Goal: Contribute content: Contribute content

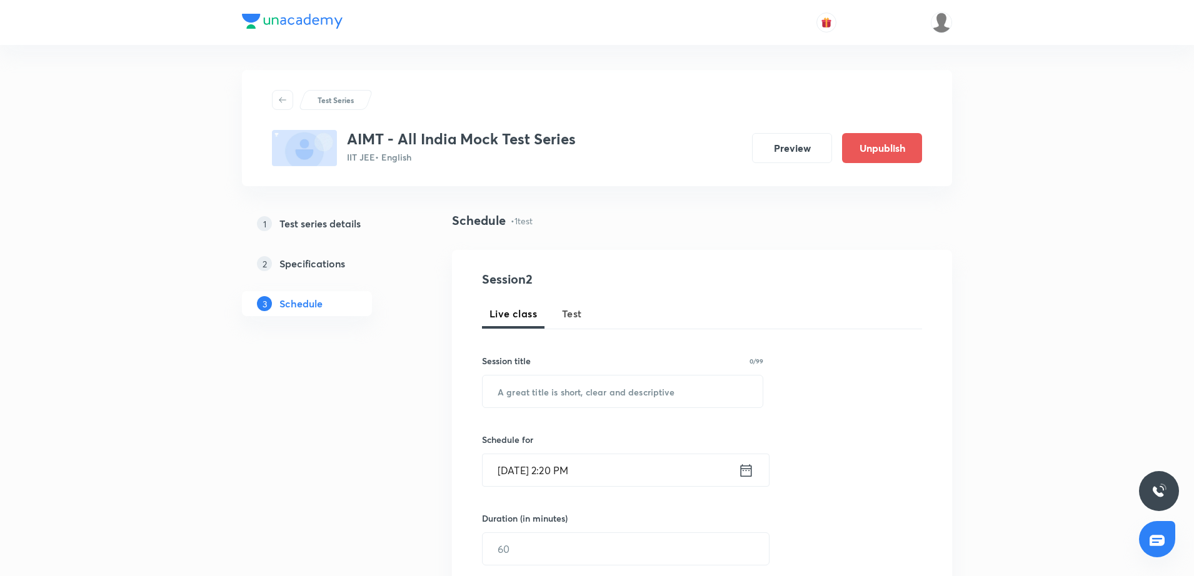
click at [981, 406] on div "Test Series AIMT - All India Mock Test Series IIT JEE • English Preview Unpubli…" at bounding box center [597, 481] width 1194 height 962
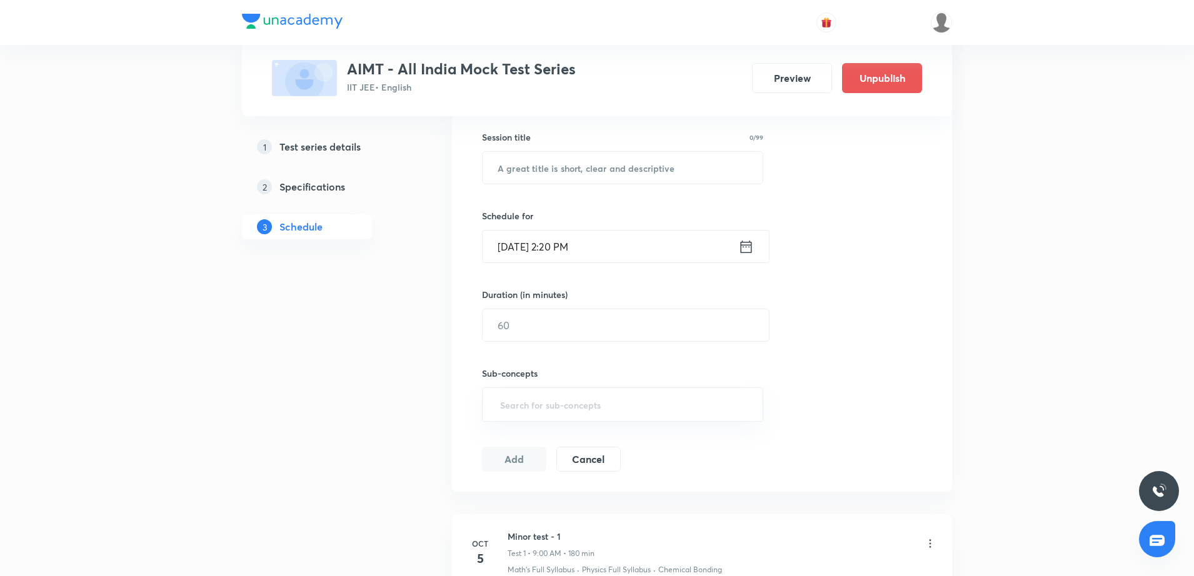
scroll to position [386, 0]
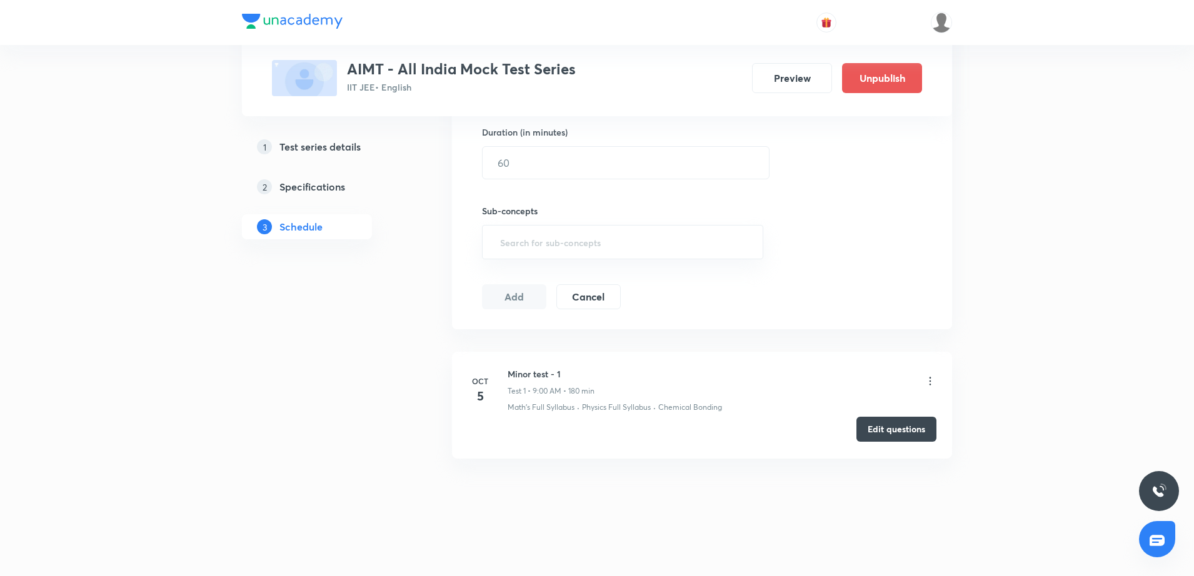
click at [886, 426] on button "Edit questions" at bounding box center [896, 429] width 80 height 25
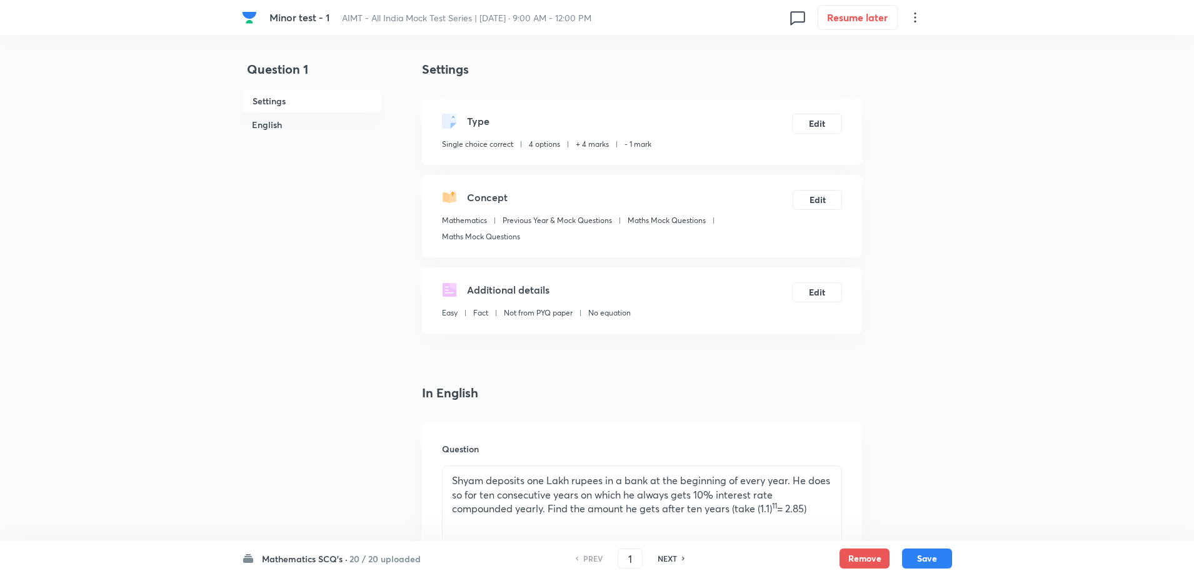
drag, startPoint x: 332, startPoint y: 565, endPoint x: 280, endPoint y: 554, distance: 52.9
click at [280, 554] on h6 "Mathematics SCQ's ·" at bounding box center [305, 558] width 86 height 13
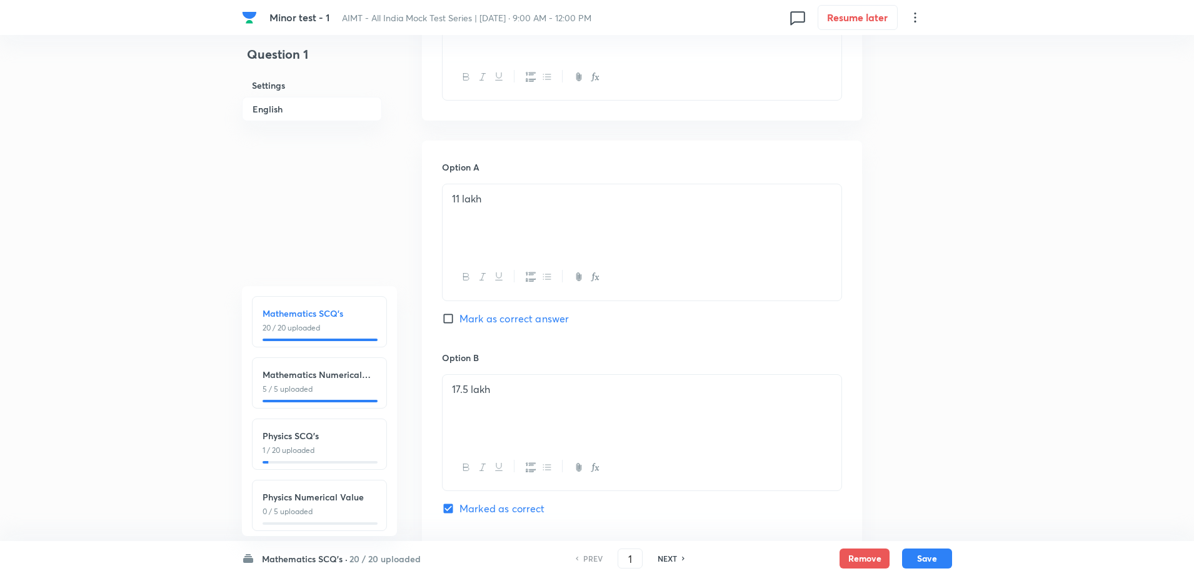
scroll to position [331, 0]
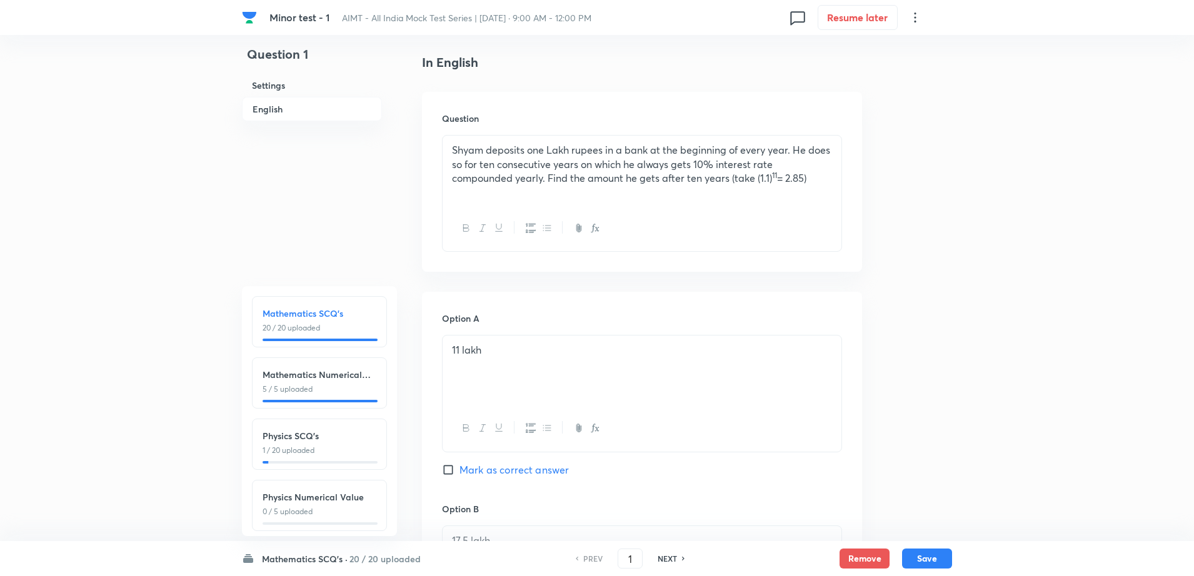
click at [667, 555] on h6 "NEXT" at bounding box center [666, 558] width 19 height 11
type input "2"
checkbox input "false"
checkbox input "true"
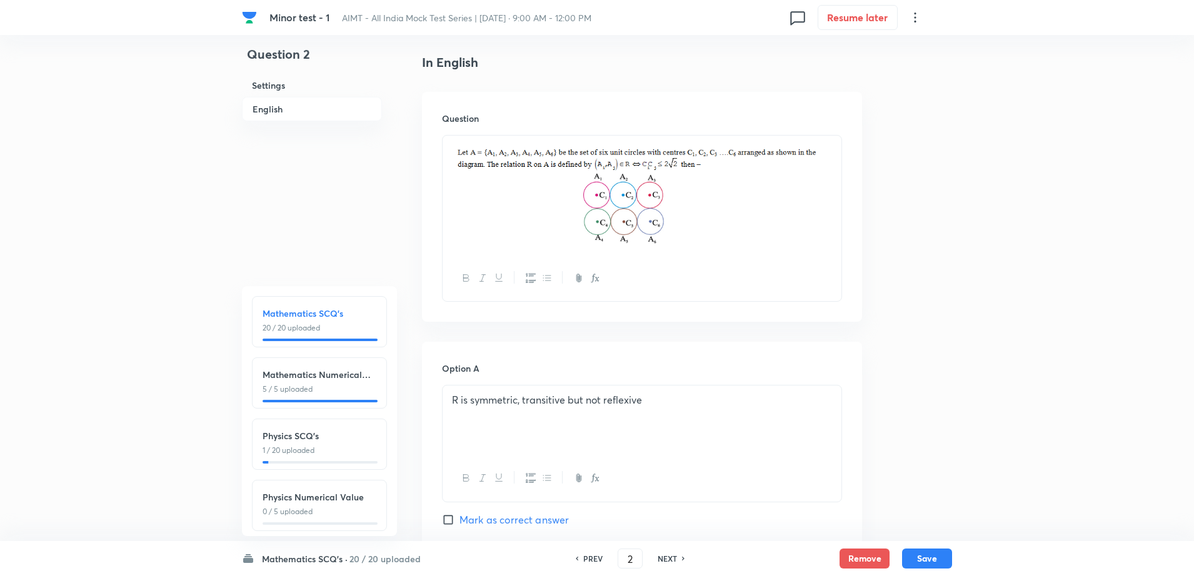
click at [664, 561] on h6 "NEXT" at bounding box center [666, 558] width 19 height 11
type input "3"
checkbox input "false"
checkbox input "true"
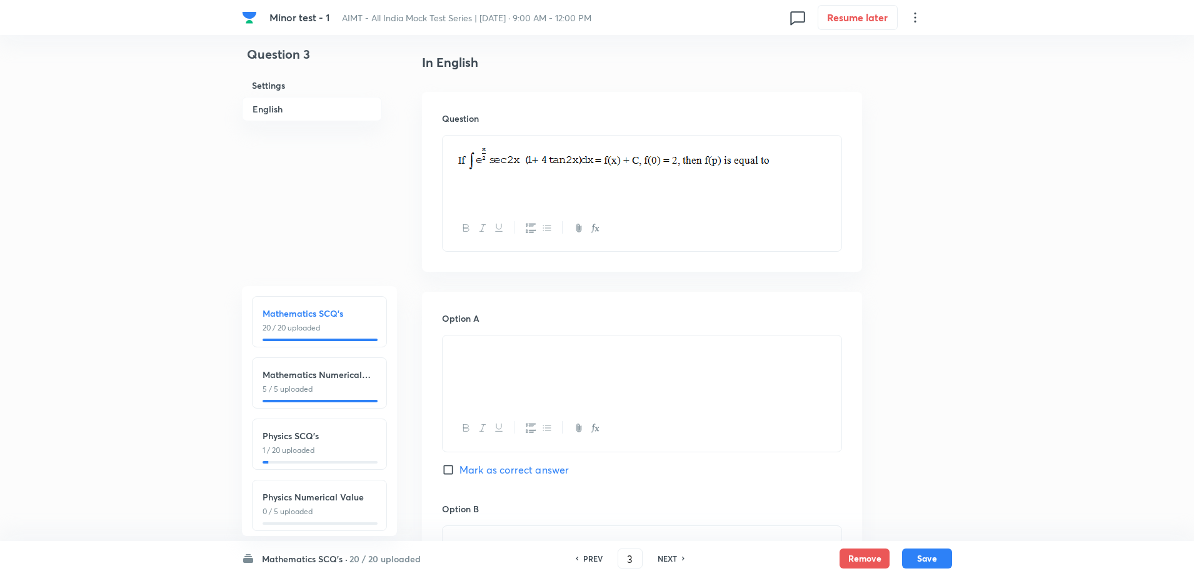
click at [721, 156] on img at bounding box center [633, 157] width 362 height 28
click at [778, 162] on img at bounding box center [633, 157] width 362 height 28
click at [797, 161] on img at bounding box center [633, 157] width 362 height 28
click at [842, 162] on div "Question" at bounding box center [642, 182] width 440 height 180
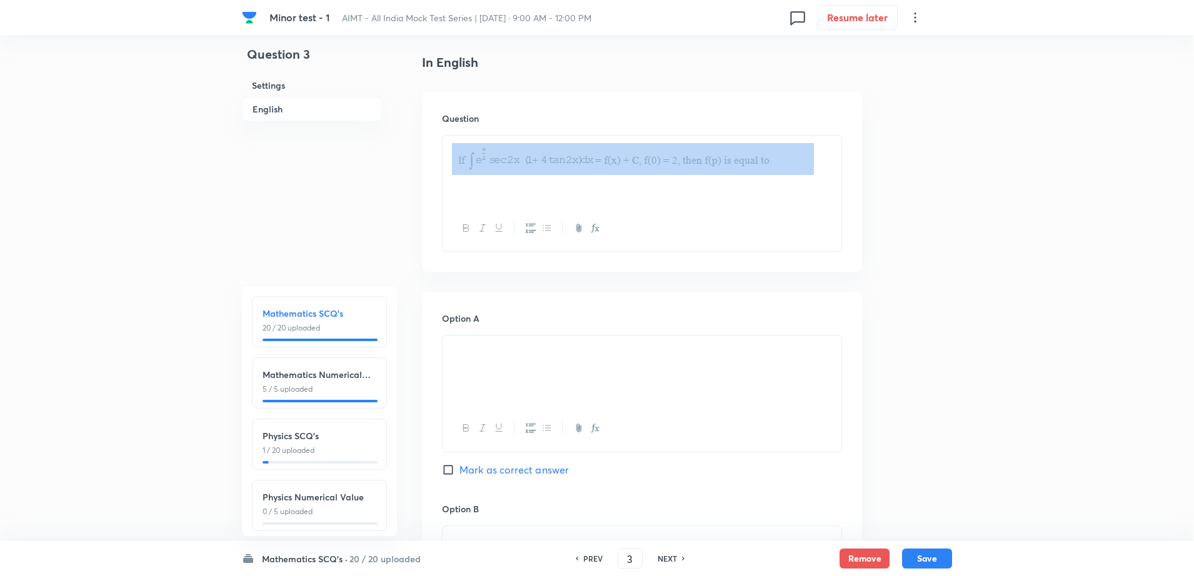
drag, startPoint x: 842, startPoint y: 162, endPoint x: 832, endPoint y: 157, distance: 11.5
click at [832, 157] on div "Question" at bounding box center [642, 182] width 440 height 180
click at [832, 157] on div at bounding box center [641, 171] width 399 height 70
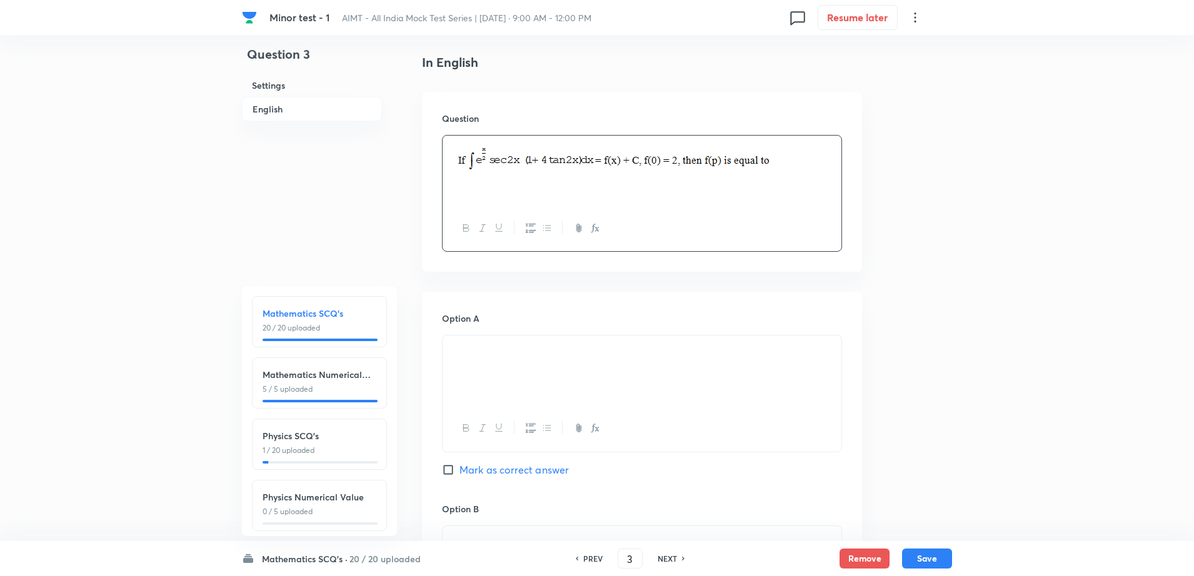
click at [876, 405] on div "Question 3 Settings English Settings Type Single choice correct 4 options + 4 m…" at bounding box center [597, 546] width 710 height 1634
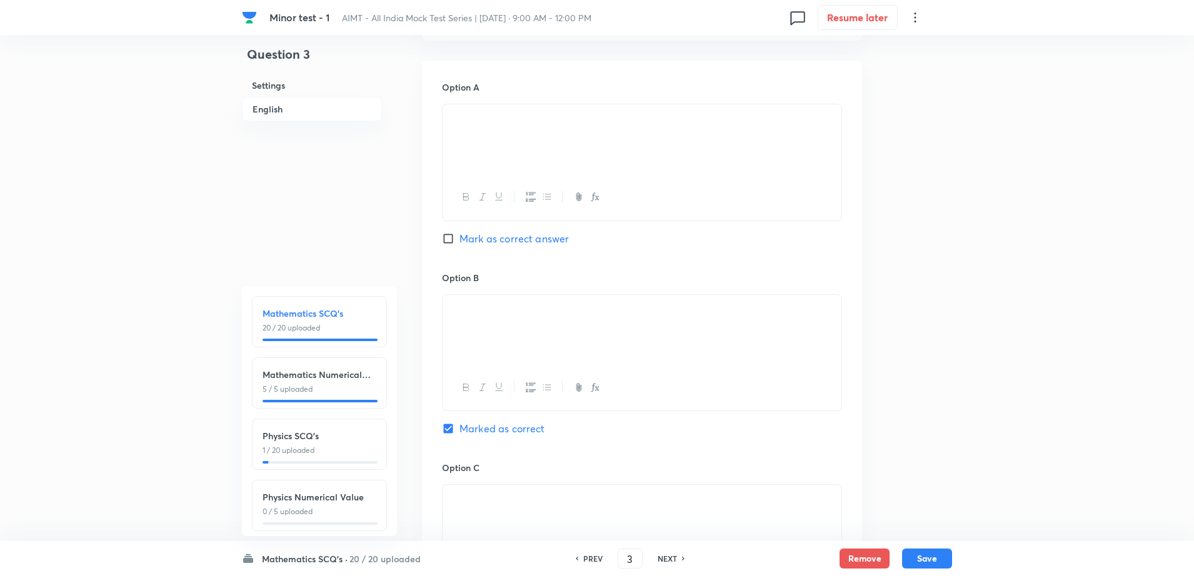
scroll to position [581, 0]
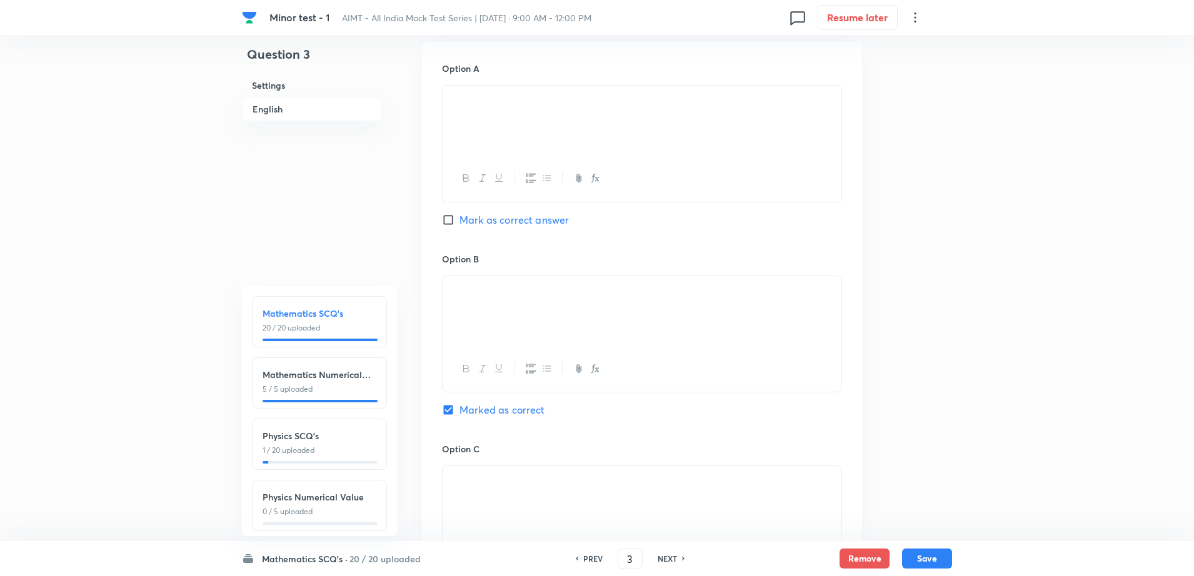
drag, startPoint x: 480, startPoint y: 298, endPoint x: 437, endPoint y: 298, distance: 43.1
click at [437, 298] on div "Option A Mark as correct answer Option B Marked as correct Option C Mark as cor…" at bounding box center [642, 430] width 440 height 776
click at [600, 372] on button "button" at bounding box center [594, 369] width 16 height 16
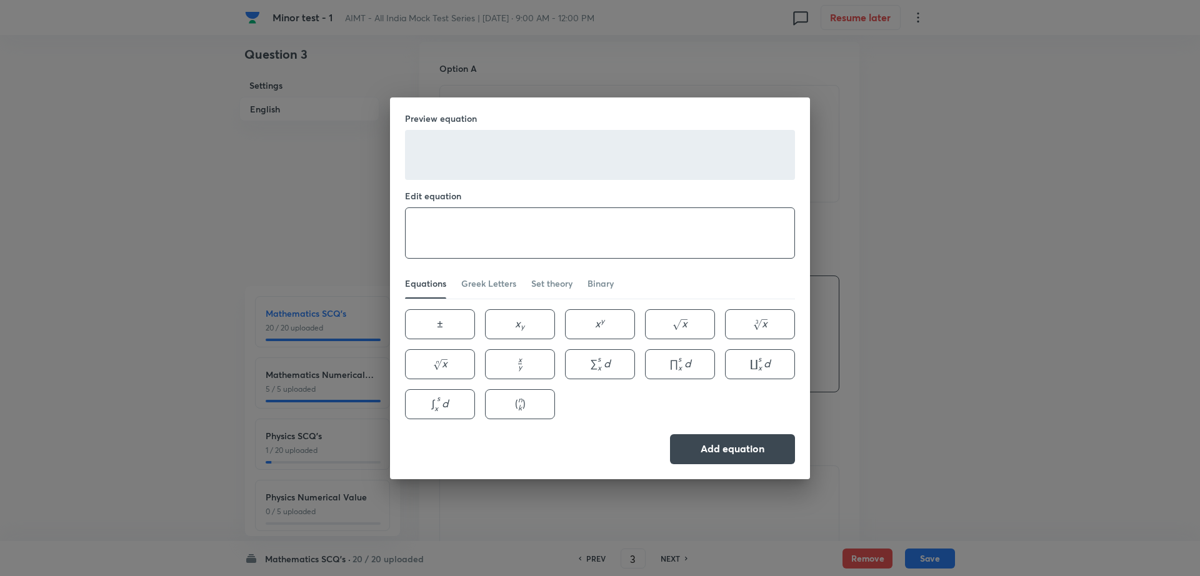
click at [466, 232] on textarea at bounding box center [600, 233] width 389 height 50
click at [532, 367] on button "x y \frac{x}{y} y x ​" at bounding box center [520, 364] width 70 height 30
click at [469, 227] on textarea "2e^ \frac{x}{y}" at bounding box center [600, 233] width 389 height 50
click at [512, 227] on textarea "2e^ \frac{p}{2}" at bounding box center [600, 233] width 389 height 50
type textarea "2e^ \frac{p}{2} sec(2p)"
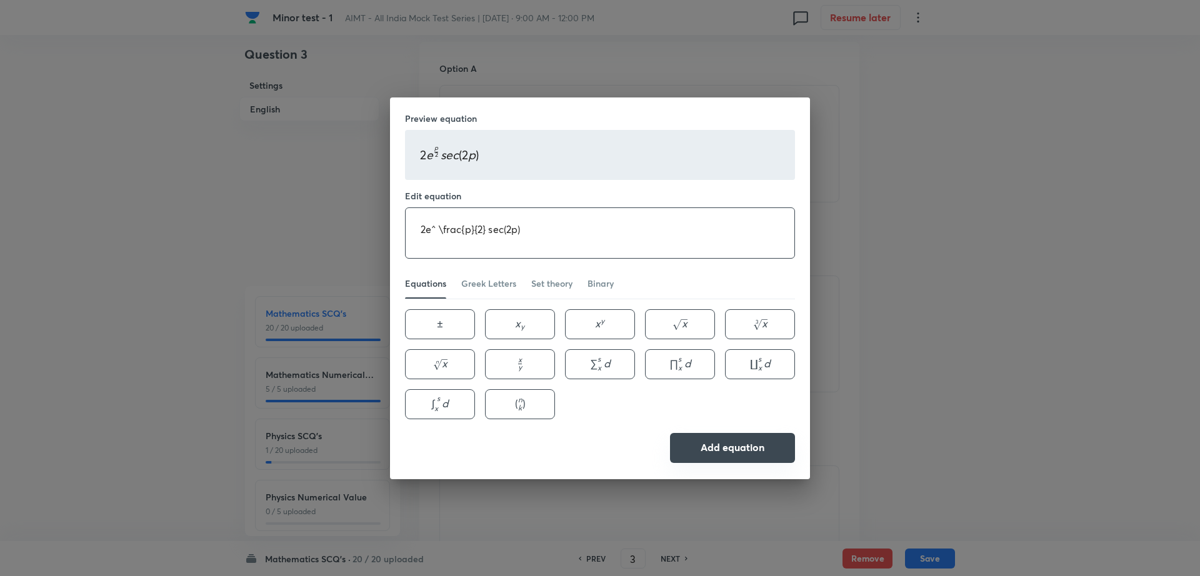
click at [712, 444] on button "Add equation" at bounding box center [732, 448] width 125 height 30
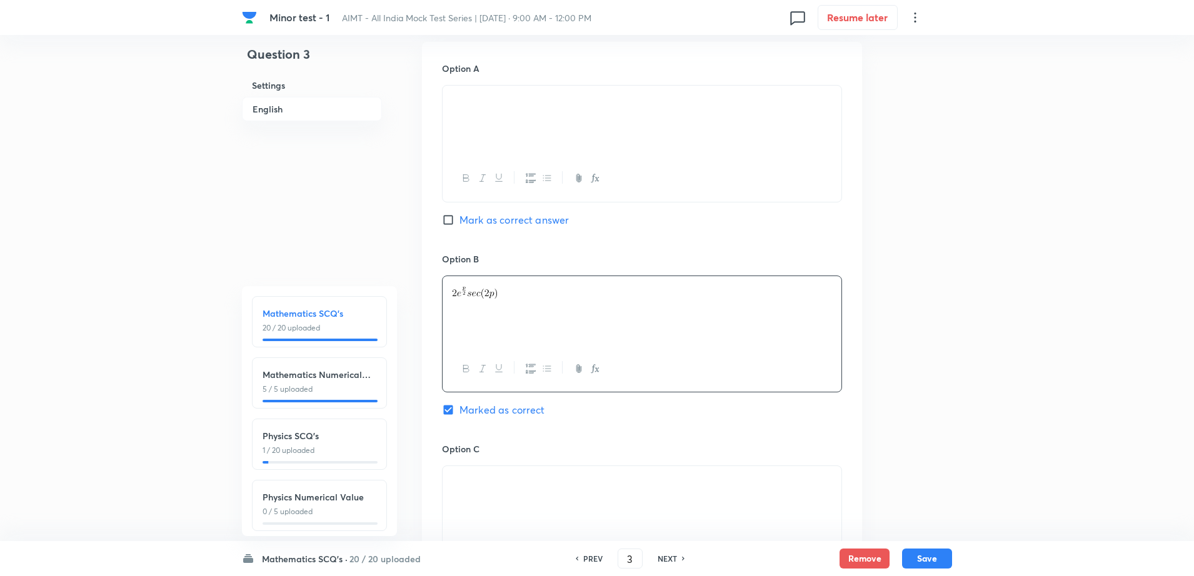
click at [505, 107] on p at bounding box center [642, 100] width 380 height 14
click at [598, 176] on icon "button" at bounding box center [595, 178] width 10 height 10
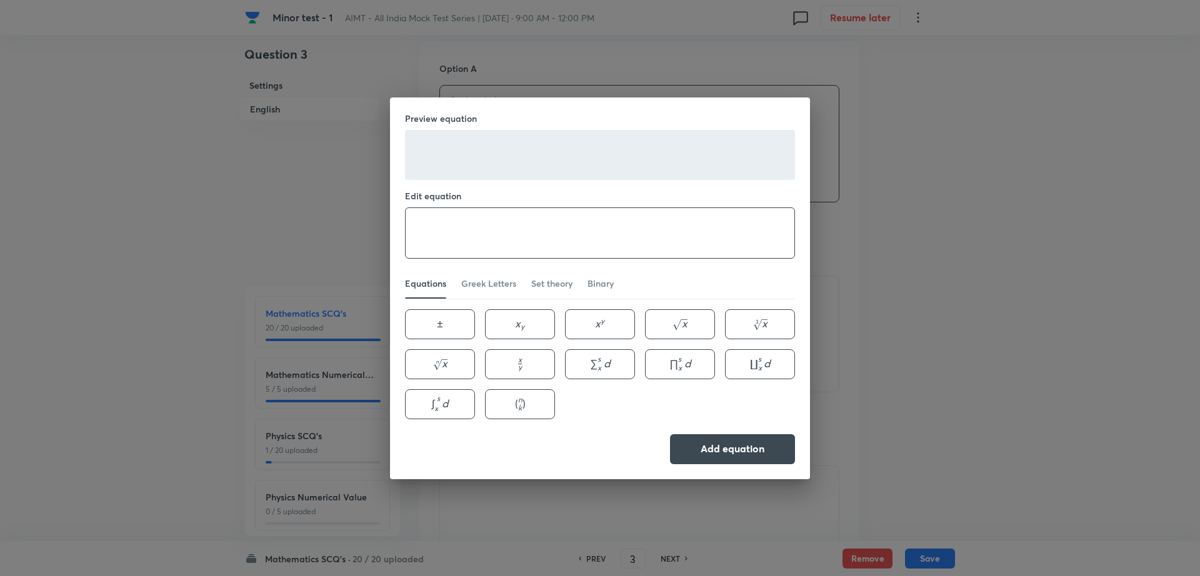
click at [481, 214] on textarea at bounding box center [600, 233] width 389 height 50
click at [519, 365] on span "y" at bounding box center [520, 366] width 4 height 9
click at [466, 230] on textarea "4e^ \frac{x}{y}" at bounding box center [600, 233] width 389 height 50
type textarea "4e^ \frac{p}{2} sec(4p)"
click at [708, 448] on button "Add equation" at bounding box center [732, 448] width 125 height 30
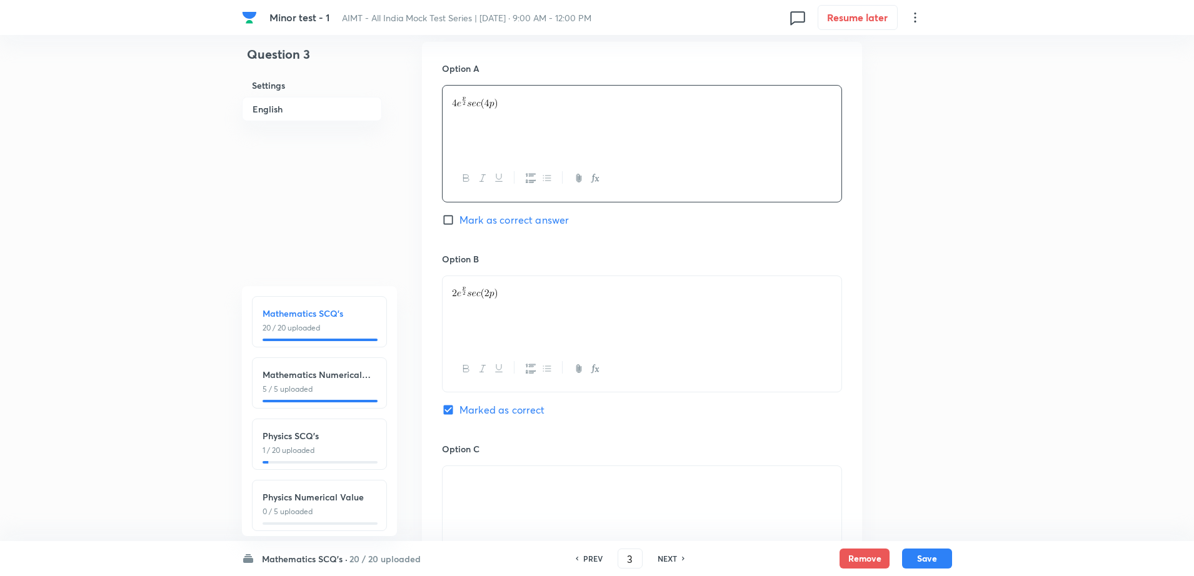
click at [930, 437] on div "Question 3 Settings English Settings Type Single choice correct 4 options + 4 m…" at bounding box center [597, 296] width 710 height 1634
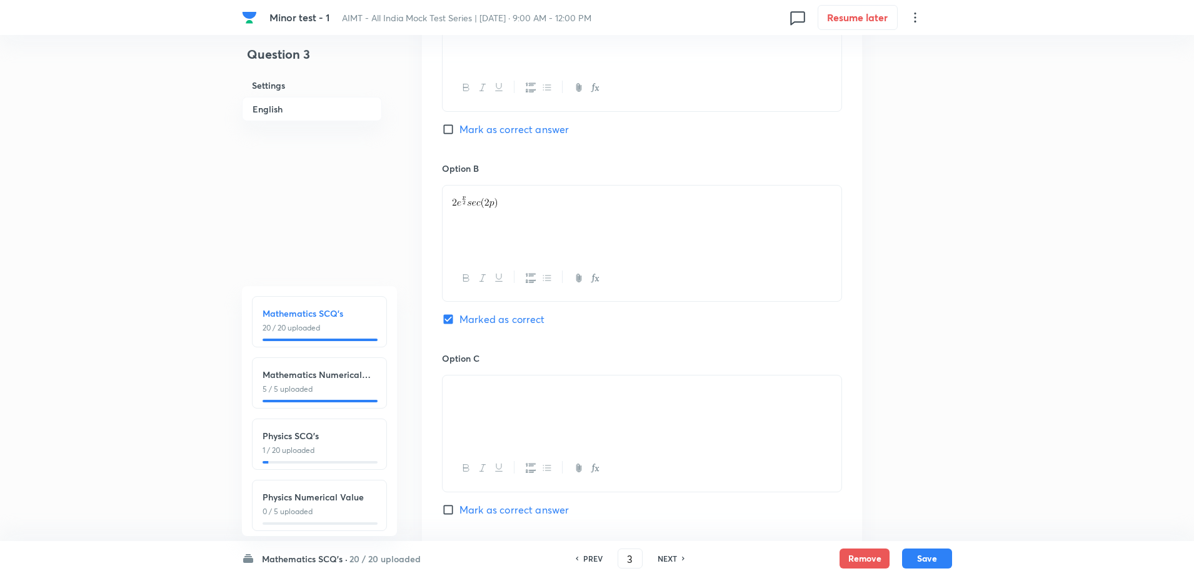
scroll to position [706, 0]
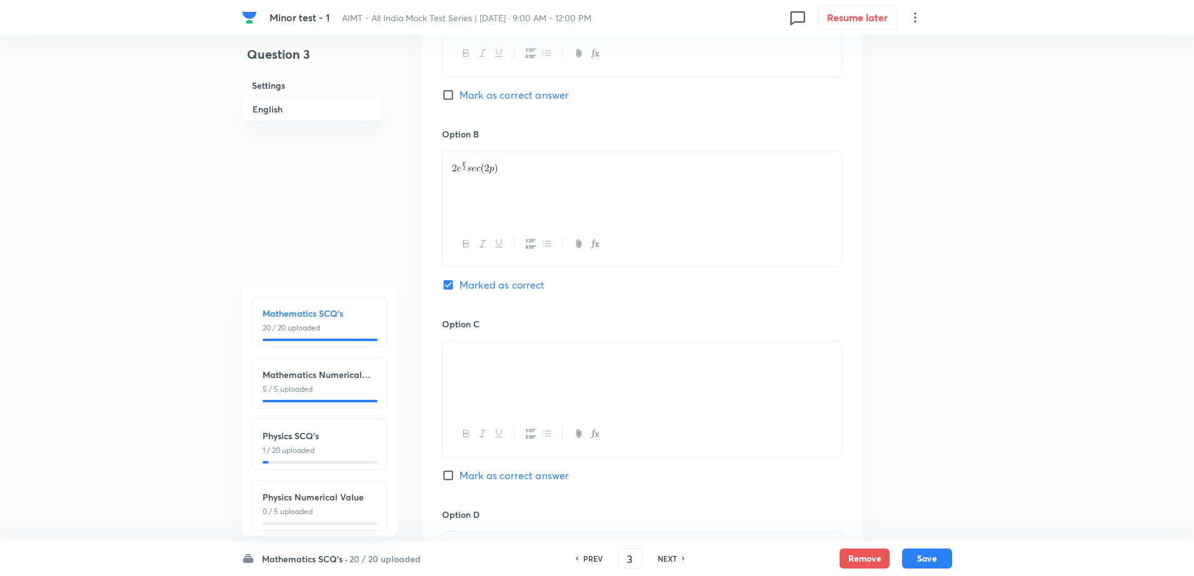
drag, startPoint x: 541, startPoint y: 355, endPoint x: 434, endPoint y: 359, distance: 106.9
click at [434, 359] on div "Option A Mark as correct answer Option B Marked as correct Option C Mark as cor…" at bounding box center [642, 305] width 440 height 776
click at [596, 433] on icon "button" at bounding box center [597, 435] width 4 height 4
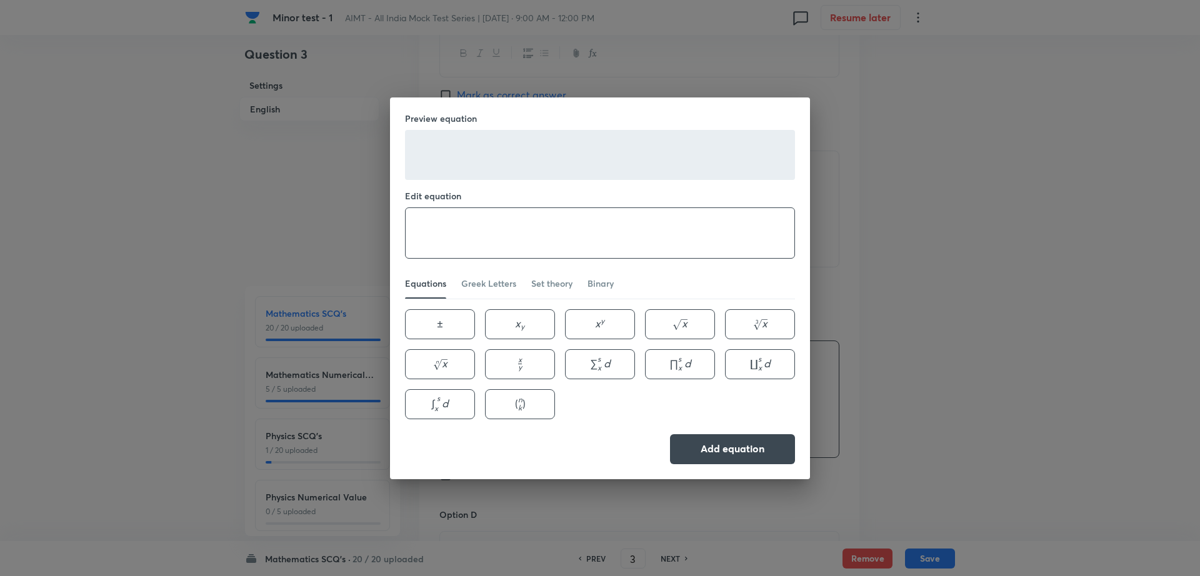
click at [482, 237] on textarea at bounding box center [600, 233] width 389 height 50
click at [537, 369] on button "x y \frac{x}{y} y x ​" at bounding box center [520, 364] width 70 height 30
click at [461, 227] on textarea "e^ \frac{x}{y}" at bounding box center [600, 233] width 389 height 50
type textarea "e^ \frac{p}{2} sec(2p)"
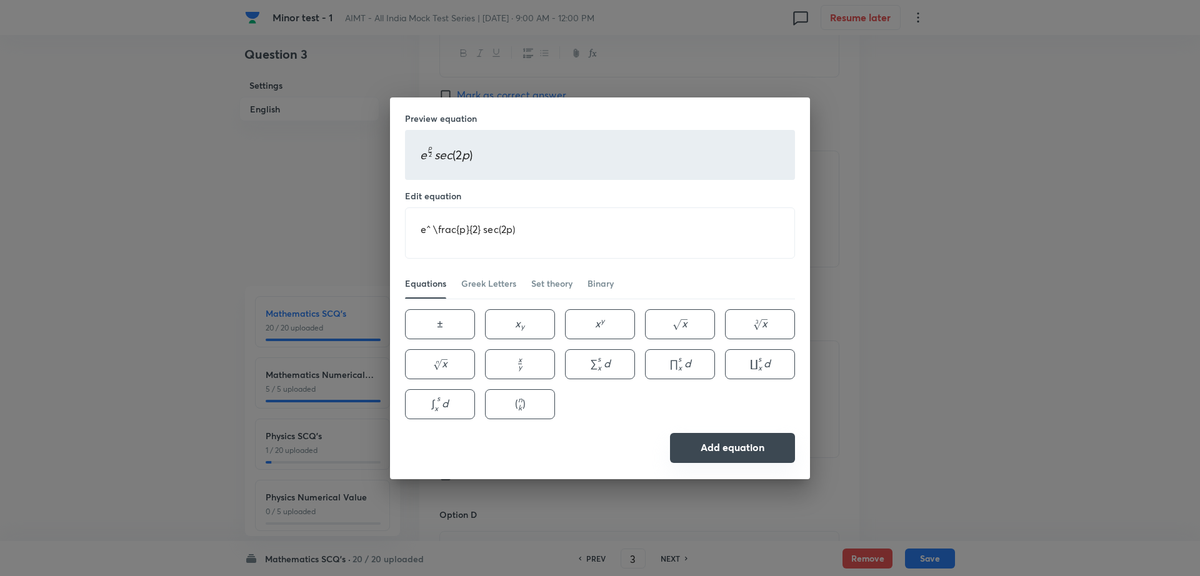
click at [704, 452] on button "Add equation" at bounding box center [732, 448] width 125 height 30
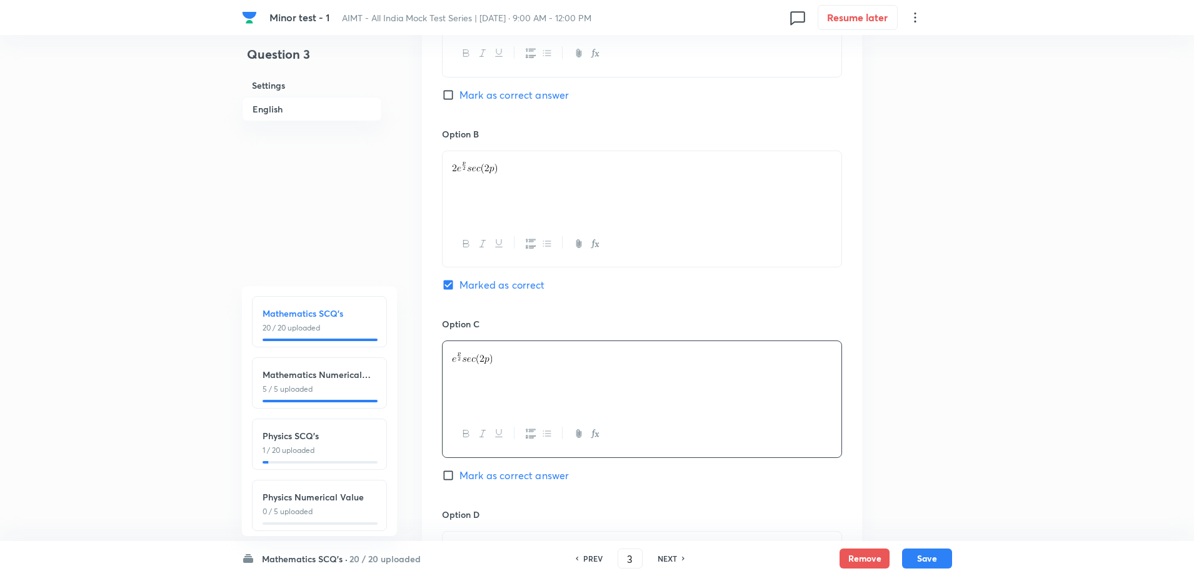
click at [926, 409] on div "Question 3 Settings English Settings Type Single choice correct 4 options + 4 m…" at bounding box center [597, 171] width 710 height 1634
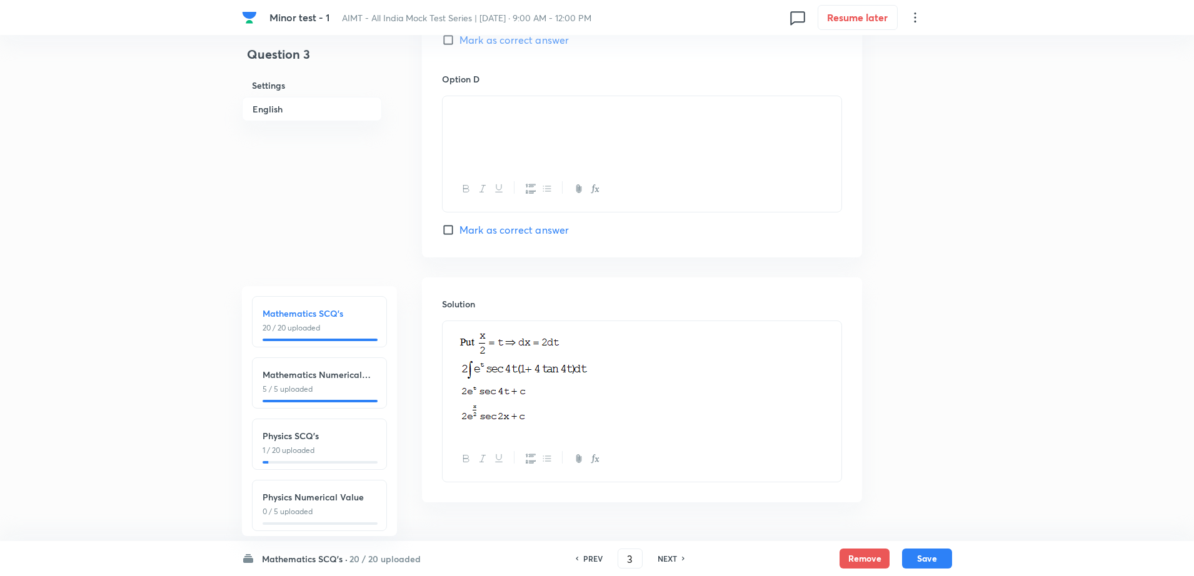
scroll to position [1143, 0]
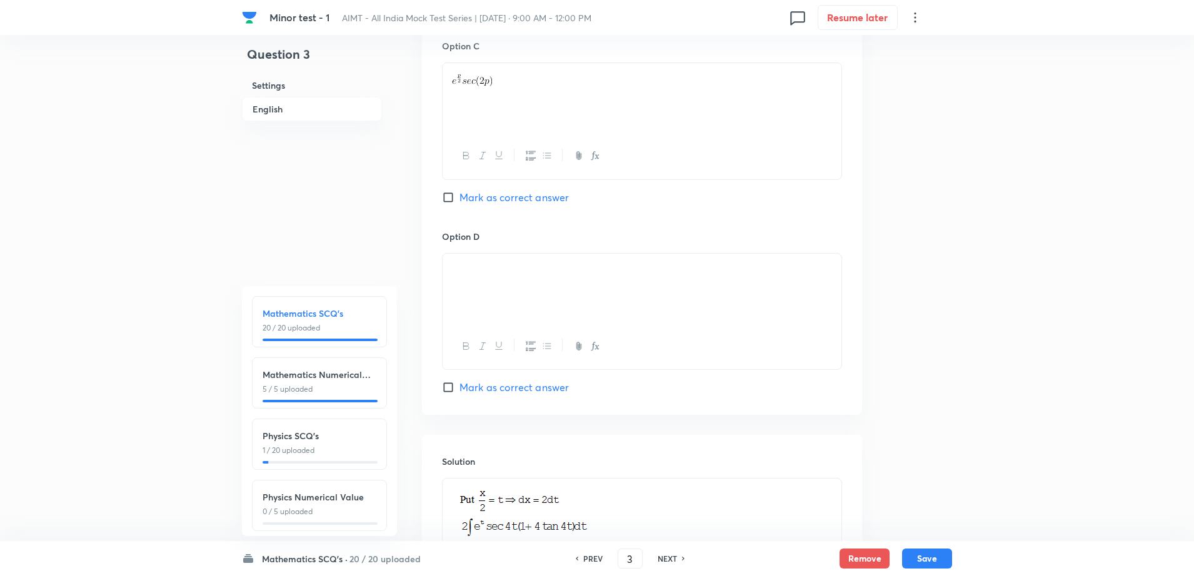
scroll to position [987, 0]
click at [562, 267] on p at bounding box center [642, 265] width 380 height 14
click at [600, 345] on button "button" at bounding box center [594, 344] width 16 height 16
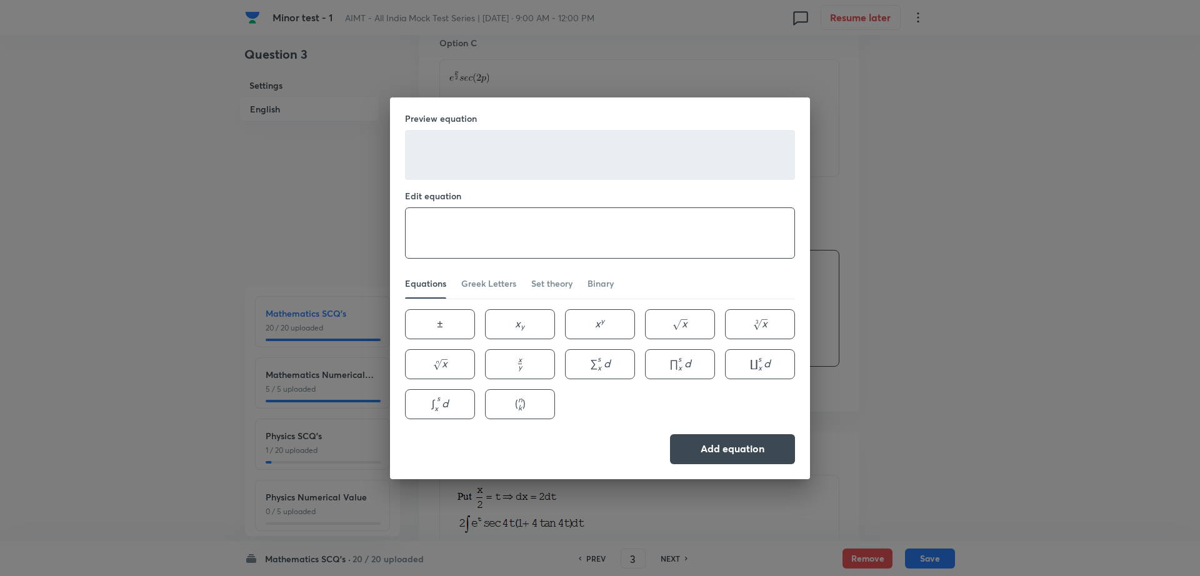
click at [498, 231] on textarea at bounding box center [600, 233] width 389 height 50
click at [526, 366] on button "x y \frac{x}{y} y x ​" at bounding box center [520, 364] width 70 height 30
click at [451, 231] on textarea "\frac{x}{y}" at bounding box center [600, 233] width 389 height 50
click at [508, 366] on button "x y \frac{x}{y} y x ​" at bounding box center [520, 364] width 70 height 30
click at [508, 229] on textarea "\frac{1}{2} e^ \frac{x}{y}" at bounding box center [600, 233] width 389 height 50
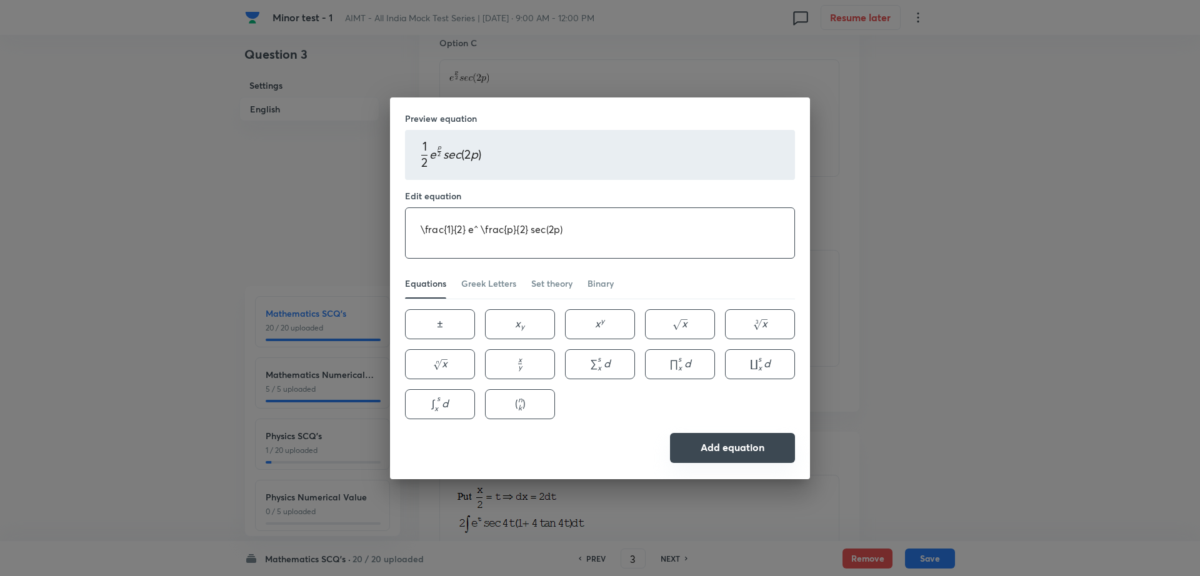
type textarea "\frac{1}{2} e^ \frac{p}{2} sec(2p)"
click at [727, 451] on button "Add equation" at bounding box center [732, 448] width 125 height 30
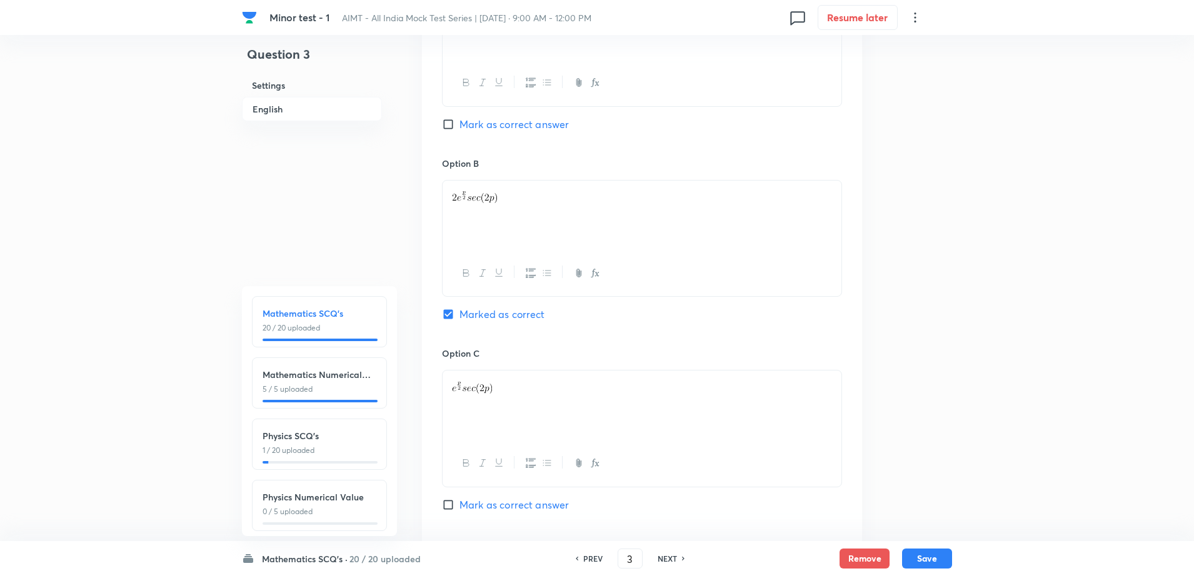
scroll to position [674, 0]
click at [922, 556] on button "Save" at bounding box center [927, 557] width 50 height 20
type input "4"
checkbox input "true"
click at [587, 556] on h6 "PREV" at bounding box center [592, 558] width 19 height 11
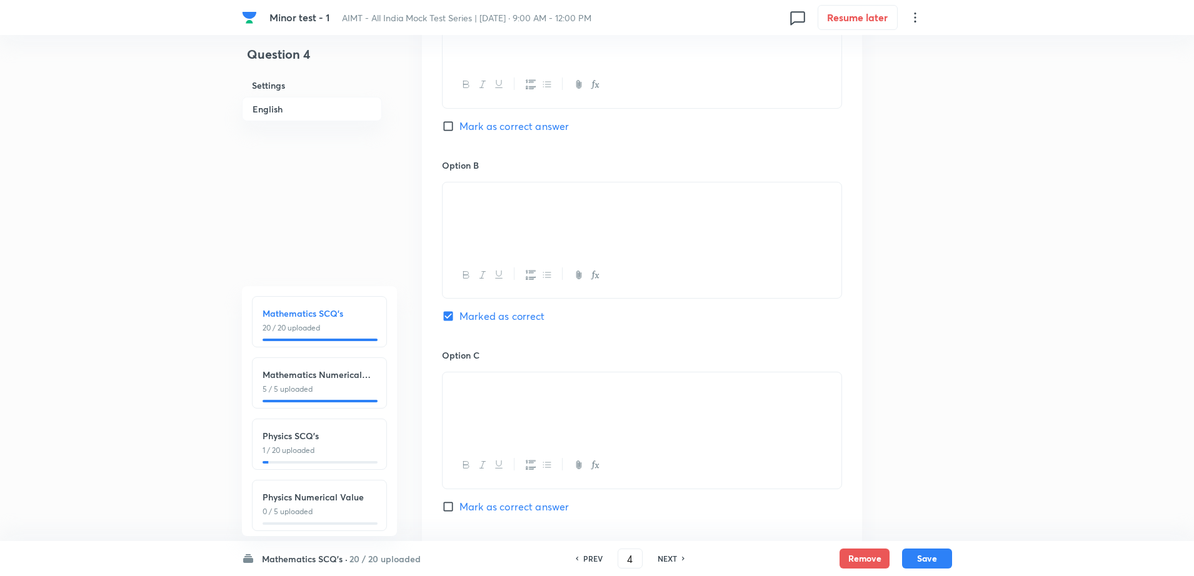
type input "3"
checkbox input "true"
click at [928, 352] on div "Question 3 Settings English Settings Type Single choice correct 4 options + 4 m…" at bounding box center [597, 203] width 710 height 1634
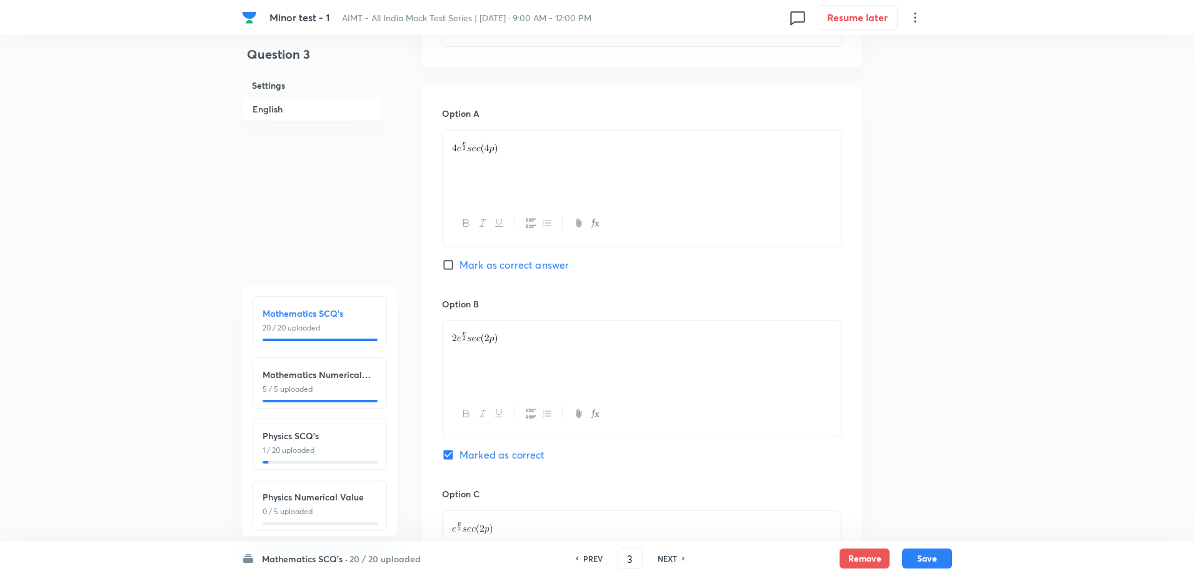
scroll to position [459, 0]
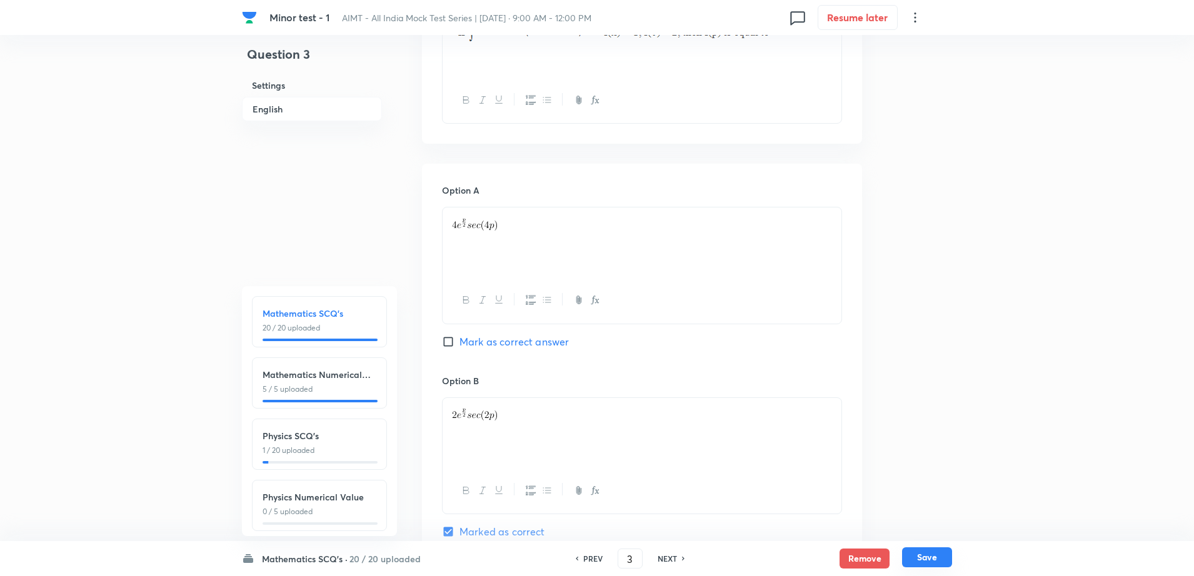
click at [920, 551] on button "Save" at bounding box center [927, 557] width 50 height 20
type input "4"
checkbox input "true"
click at [957, 338] on div "Minor test - 1 AIMT - All India Mock Test Series | [DATE] · 9:00 AM - 12:00 PM …" at bounding box center [597, 439] width 1194 height 1676
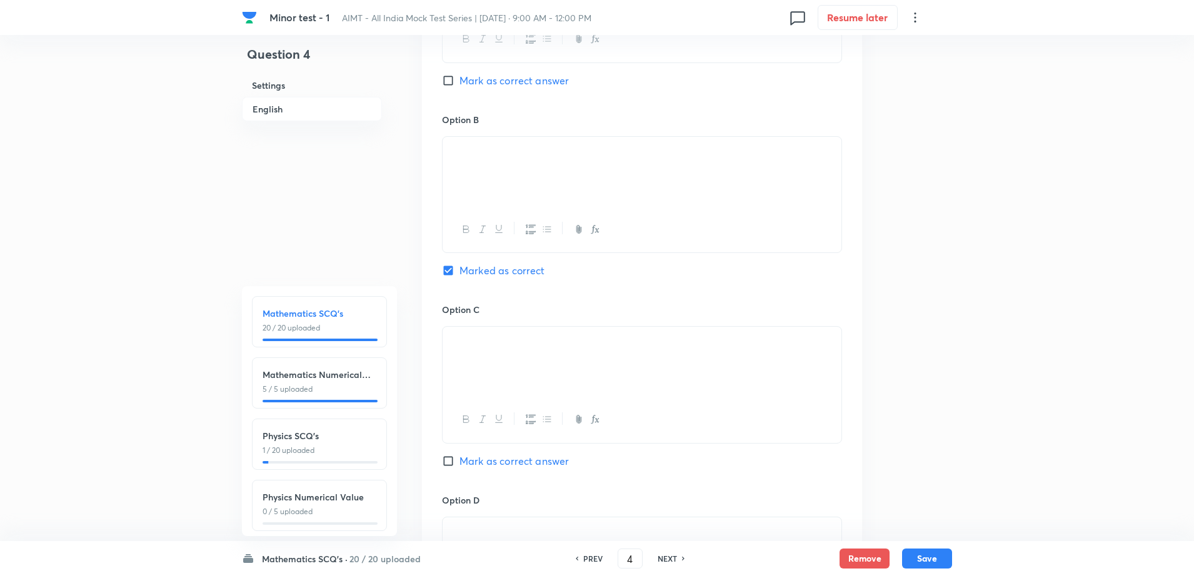
scroll to position [719, 0]
click at [667, 559] on h6 "NEXT" at bounding box center [666, 558] width 19 height 11
type input "5"
checkbox input "false"
checkbox input "true"
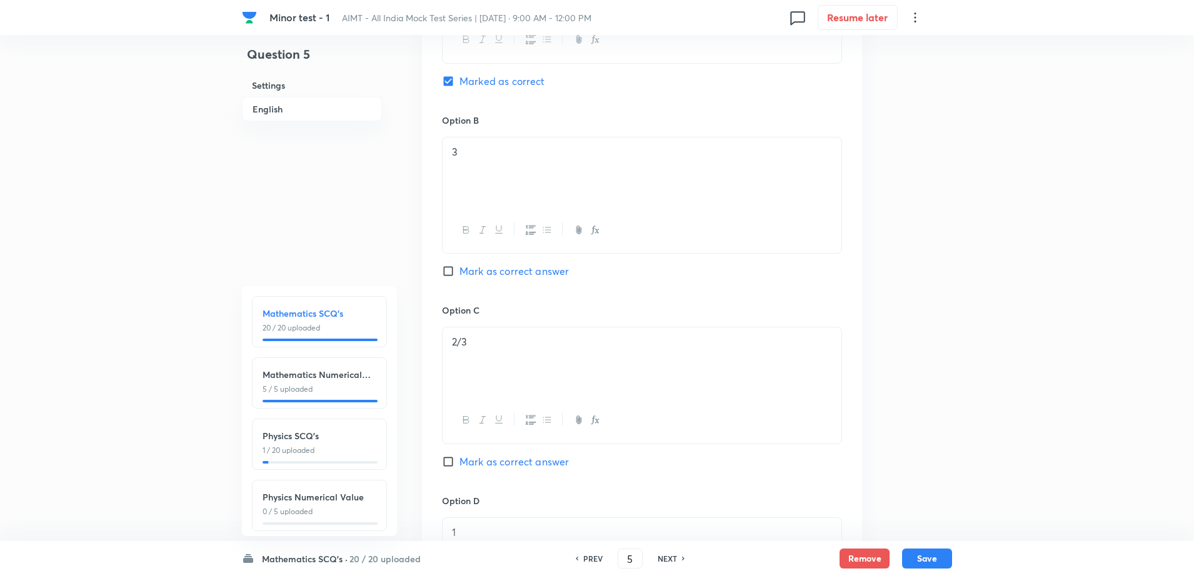
click at [954, 386] on div "Minor test - 1 AIMT - All India Mock Test Series | [DATE] · 9:00 AM - 12:00 PM …" at bounding box center [597, 196] width 1194 height 1711
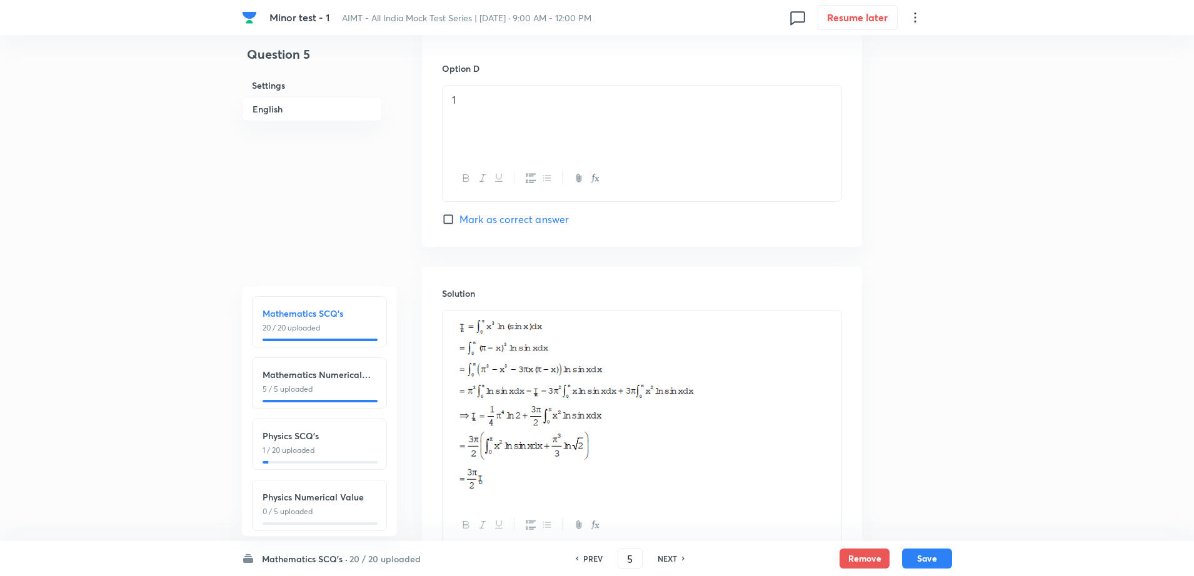
scroll to position [1255, 0]
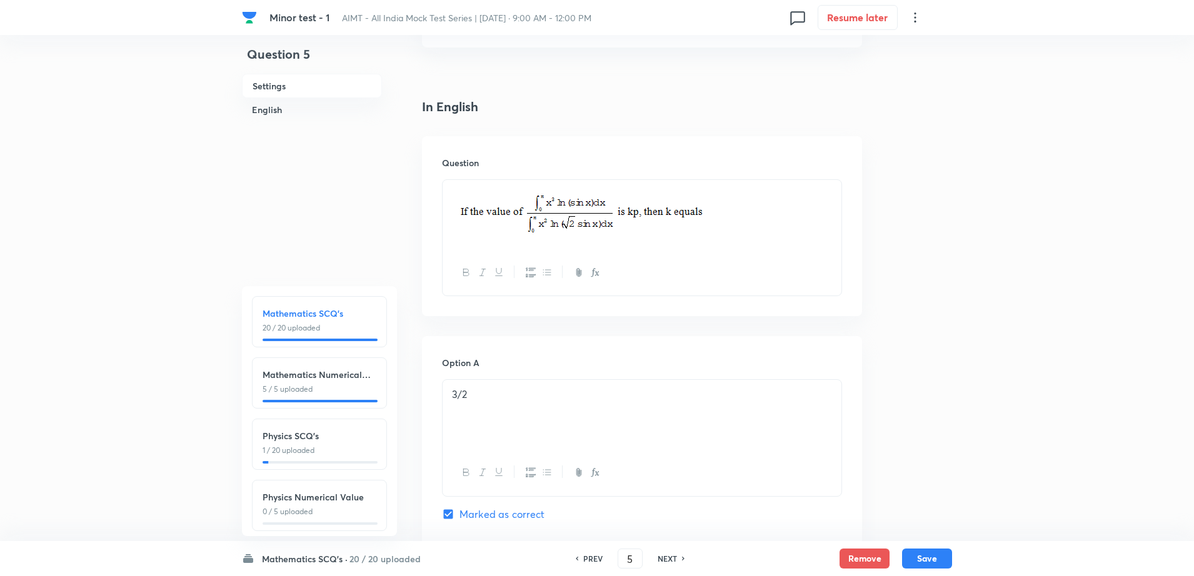
scroll to position [317, 0]
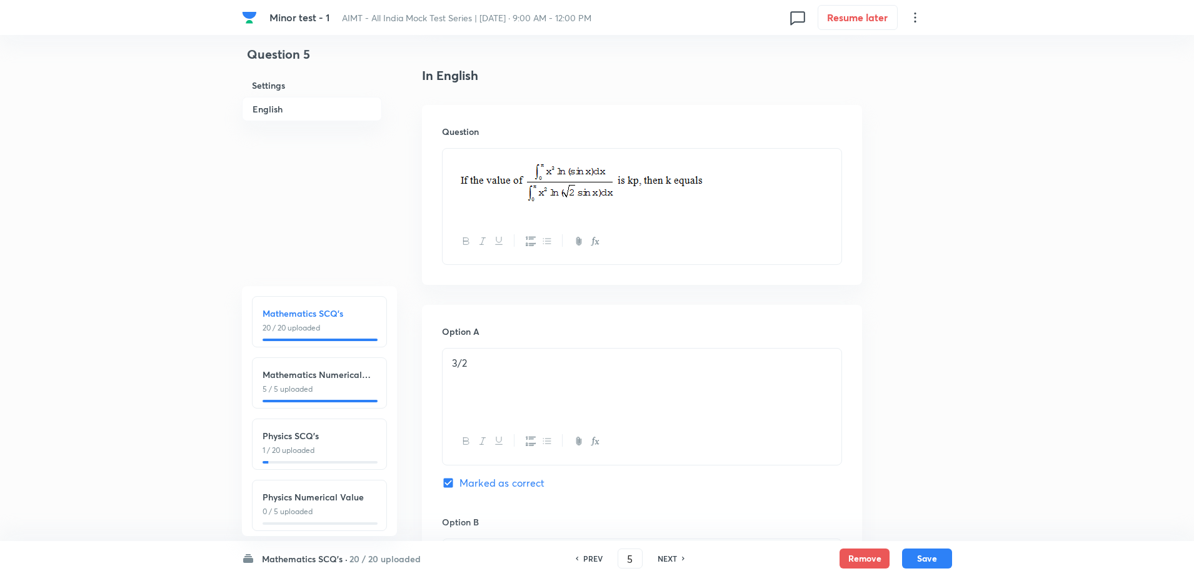
click at [636, 181] on img at bounding box center [633, 181] width 362 height 50
drag, startPoint x: 716, startPoint y: 181, endPoint x: 334, endPoint y: 180, distance: 381.9
click at [687, 222] on div at bounding box center [641, 242] width 399 height 46
click at [758, 194] on img at bounding box center [633, 181] width 362 height 50
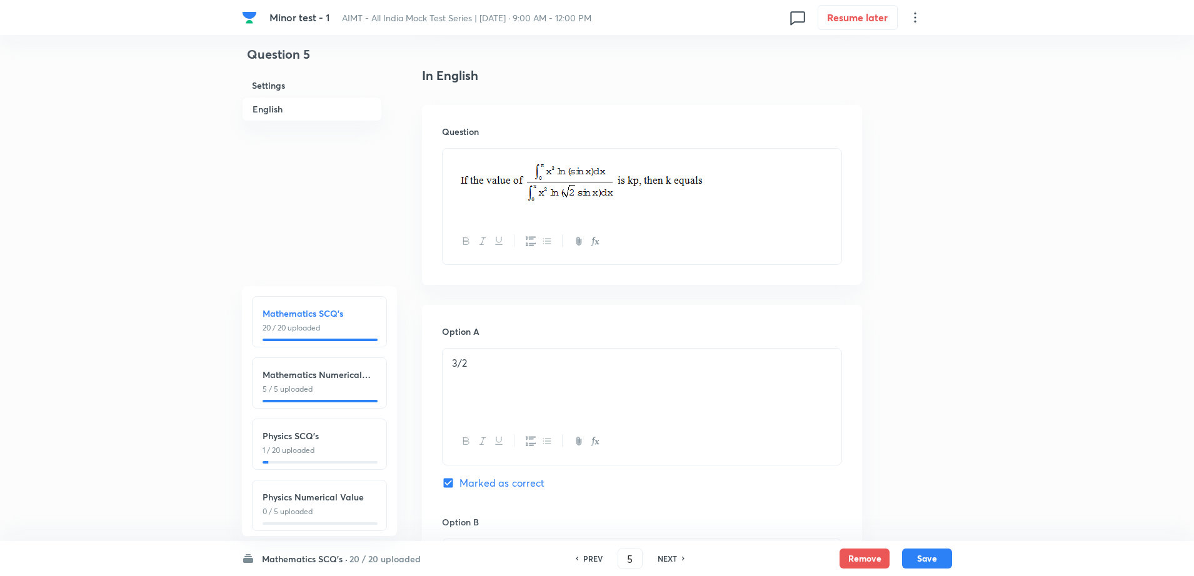
click at [784, 191] on img at bounding box center [633, 181] width 362 height 50
click at [816, 177] on p at bounding box center [642, 183] width 380 height 54
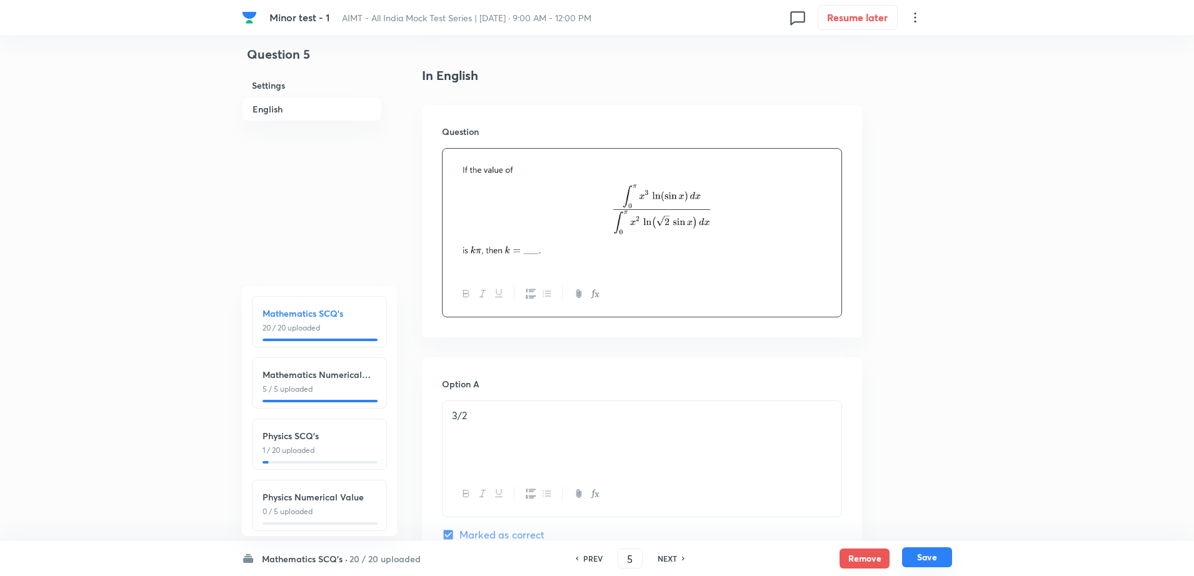
click at [922, 564] on button "Save" at bounding box center [927, 557] width 50 height 20
type input "6"
checkbox input "false"
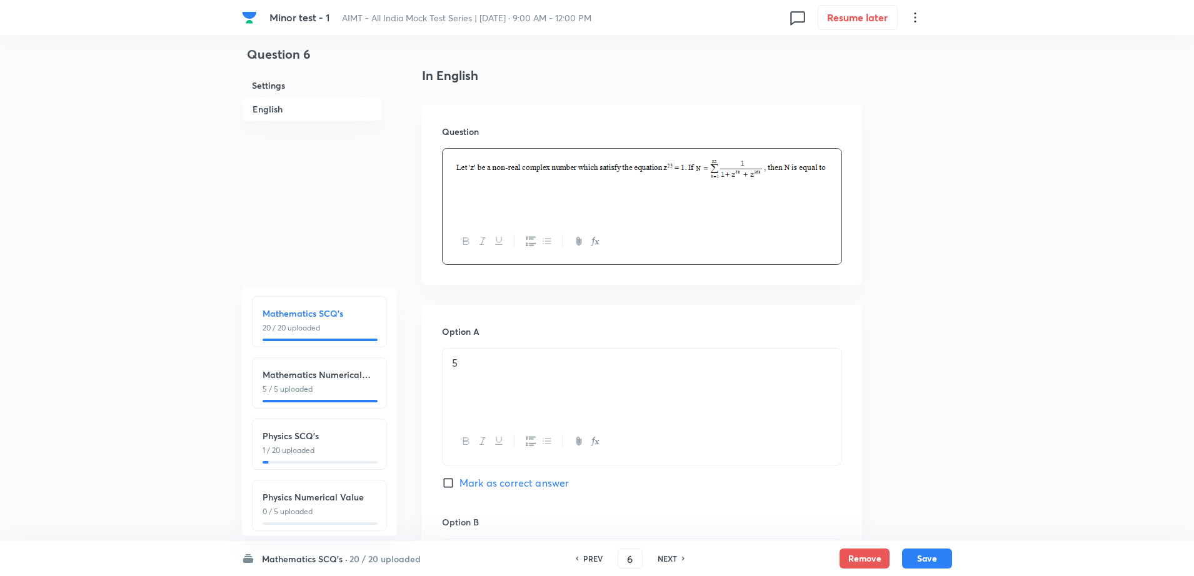
checkbox input "true"
click at [921, 555] on button "Save" at bounding box center [927, 557] width 50 height 20
type input "7"
checkbox input "false"
checkbox input "true"
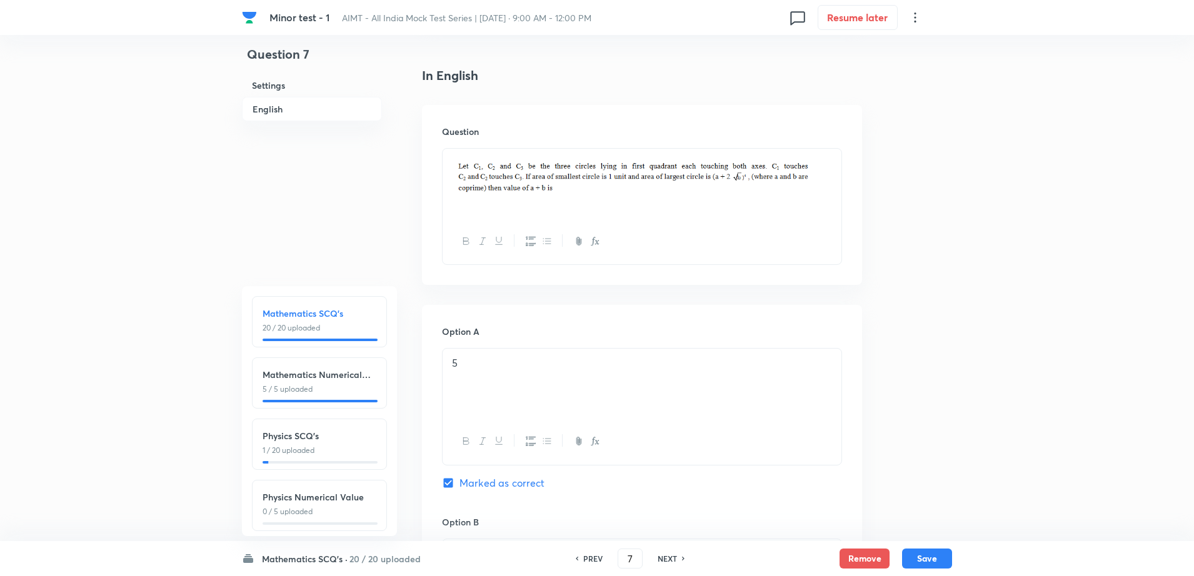
click at [587, 556] on h6 "PREV" at bounding box center [592, 558] width 19 height 11
type input "6"
checkbox input "false"
checkbox input "true"
click at [834, 172] on div at bounding box center [641, 184] width 399 height 70
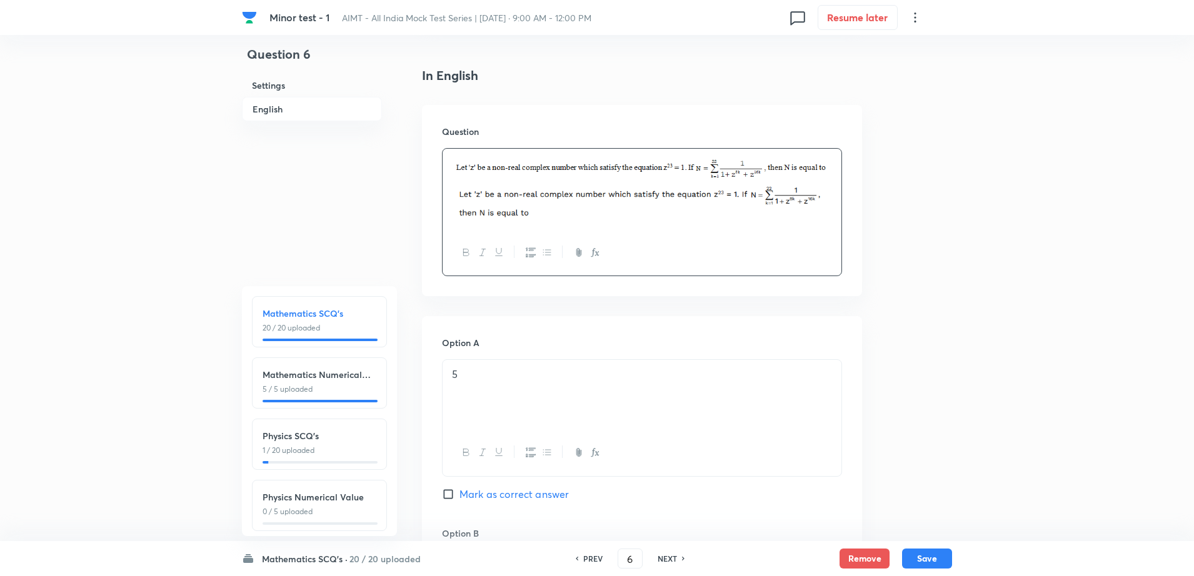
click at [834, 169] on div at bounding box center [641, 189] width 399 height 81
click at [841, 166] on div at bounding box center [641, 189] width 399 height 81
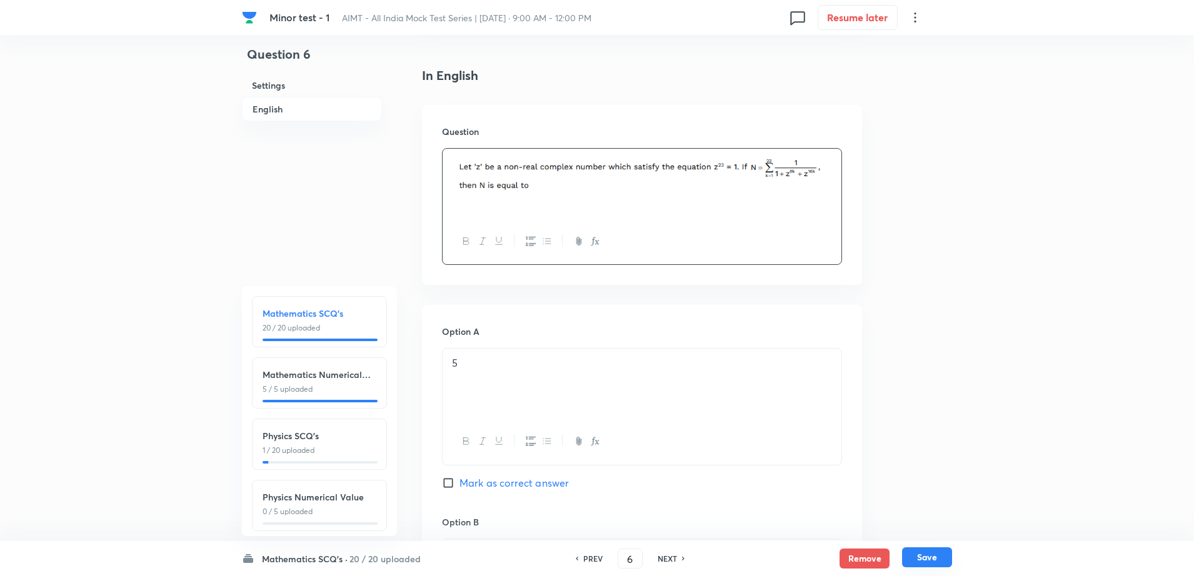
click at [917, 557] on button "Save" at bounding box center [927, 557] width 50 height 20
type input "7"
checkbox input "false"
checkbox input "true"
click at [602, 554] on div "PREV" at bounding box center [590, 558] width 33 height 11
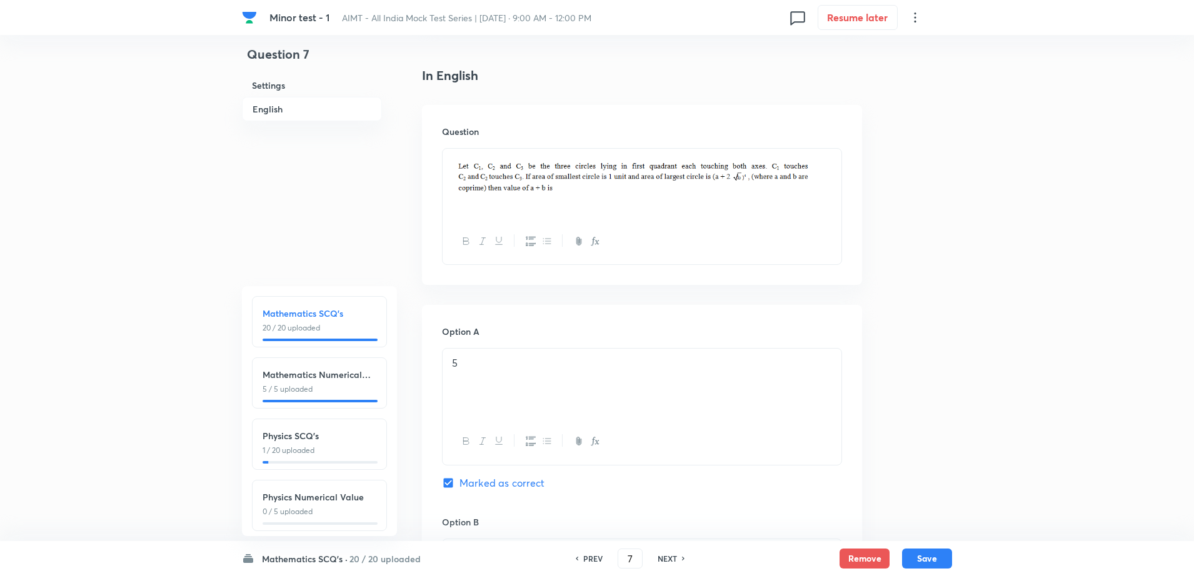
type input "6"
checkbox input "false"
checkbox input "true"
click at [901, 424] on div "Question 6 Settings English Settings Type Single choice correct 4 options + 4 m…" at bounding box center [597, 537] width 710 height 1589
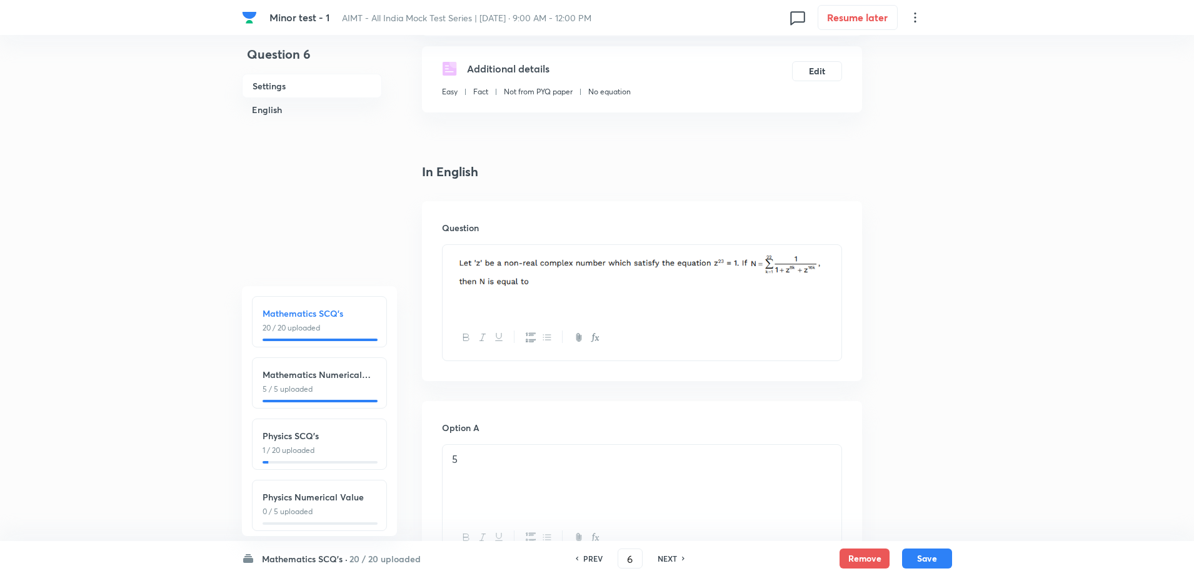
scroll to position [210, 0]
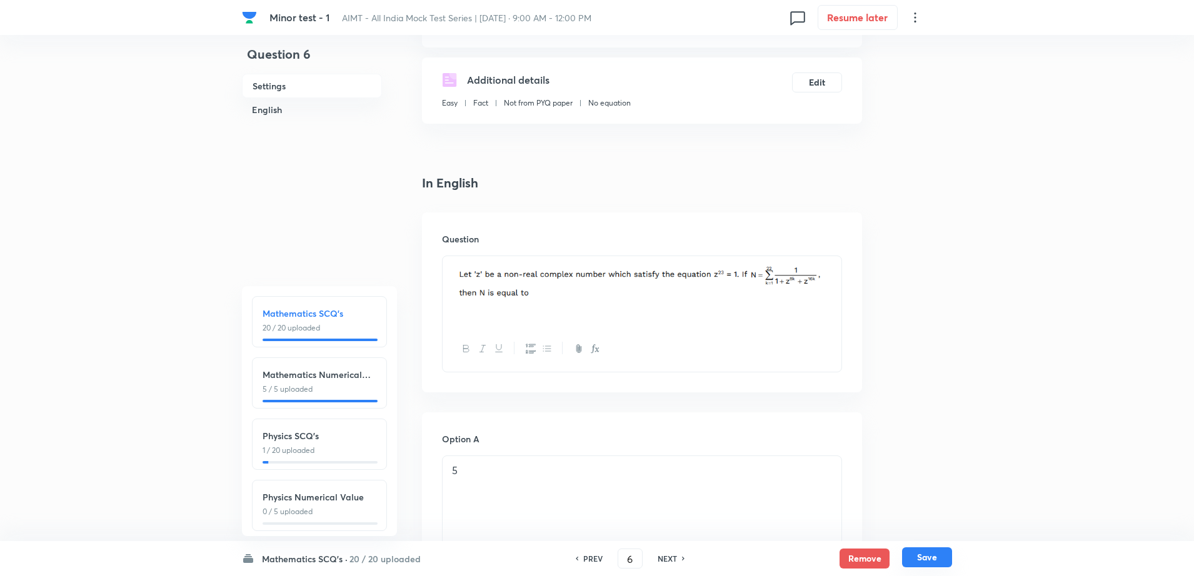
click at [947, 567] on div "Remove Save" at bounding box center [895, 559] width 112 height 20
click at [931, 559] on button "Save" at bounding box center [927, 557] width 50 height 20
type input "7"
checkbox input "false"
checkbox input "true"
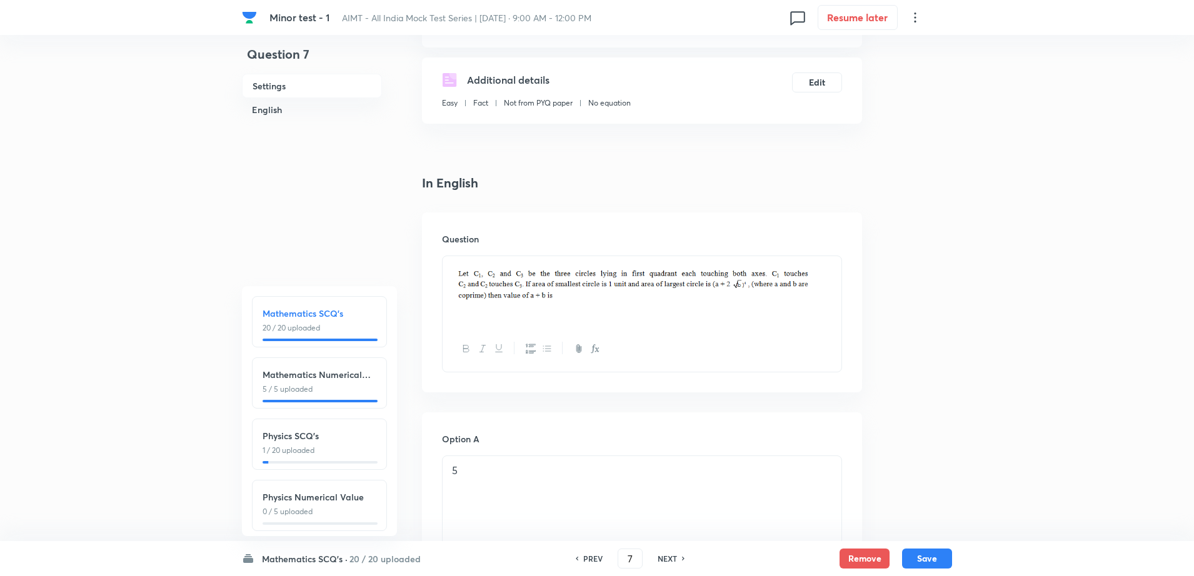
click at [829, 287] on img at bounding box center [642, 282] width 380 height 37
click at [844, 289] on div "Question" at bounding box center [642, 302] width 440 height 180
click at [839, 284] on div at bounding box center [641, 291] width 399 height 70
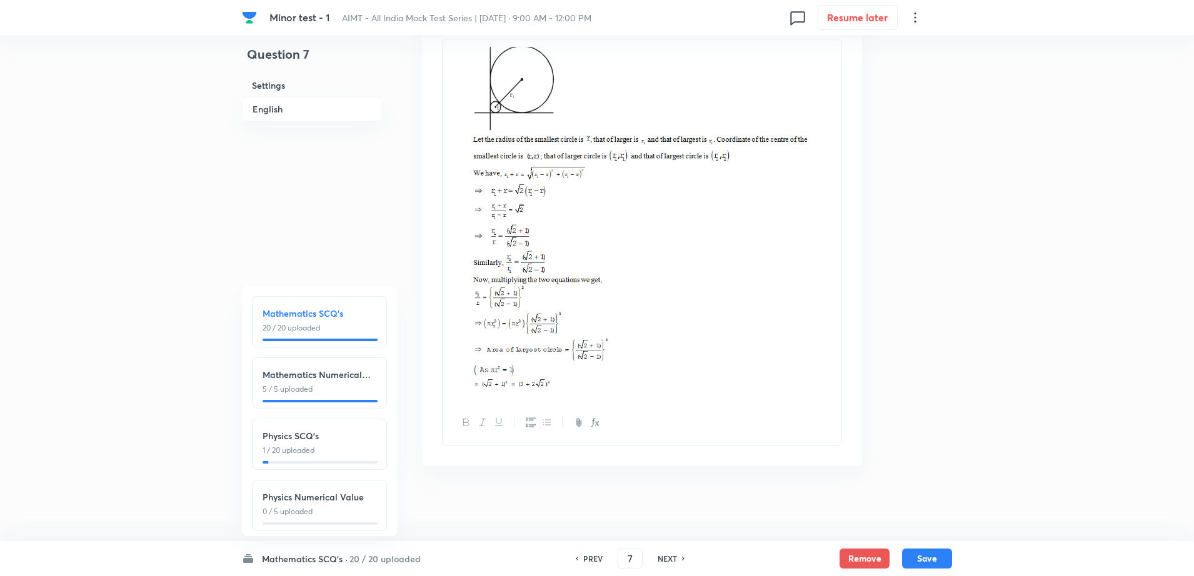
scroll to position [1392, 0]
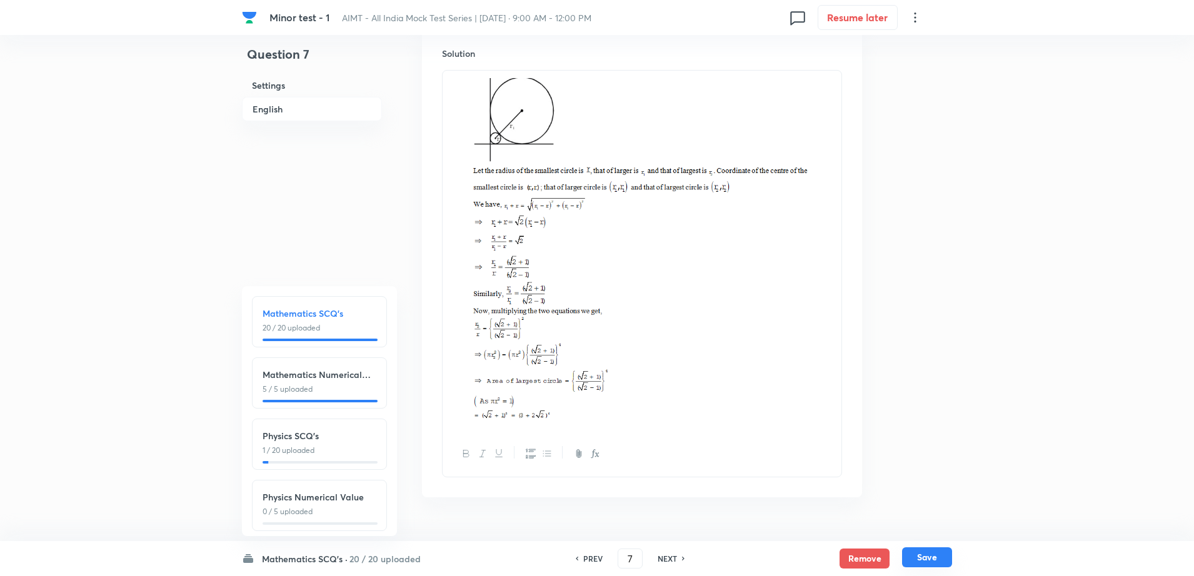
click at [920, 558] on button "Save" at bounding box center [927, 557] width 50 height 20
type input "8"
checkbox input "false"
checkbox input "true"
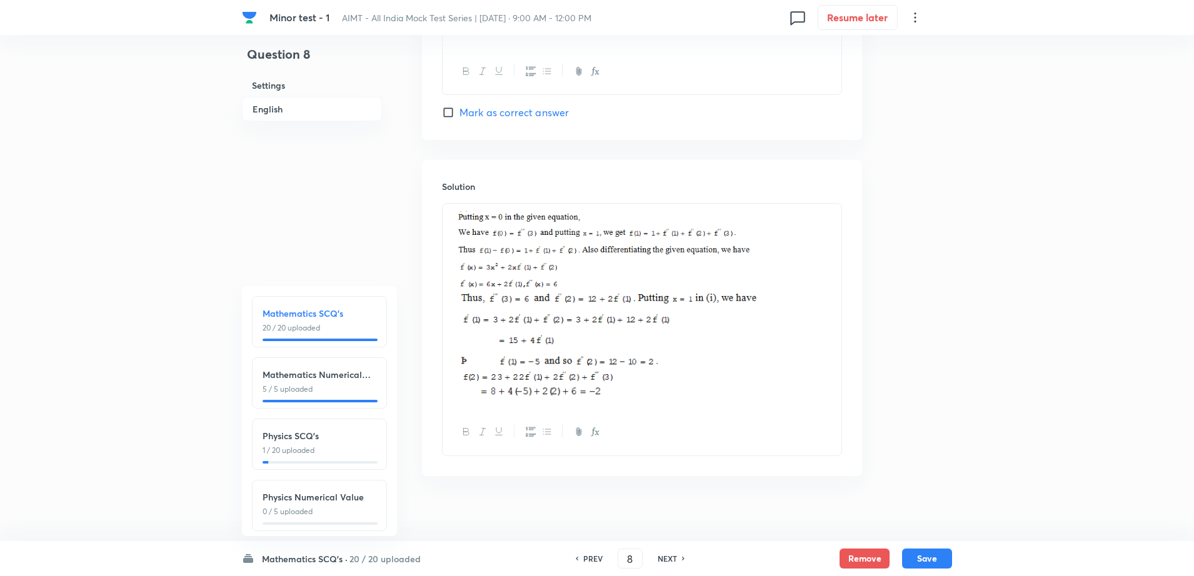
scroll to position [1269, 0]
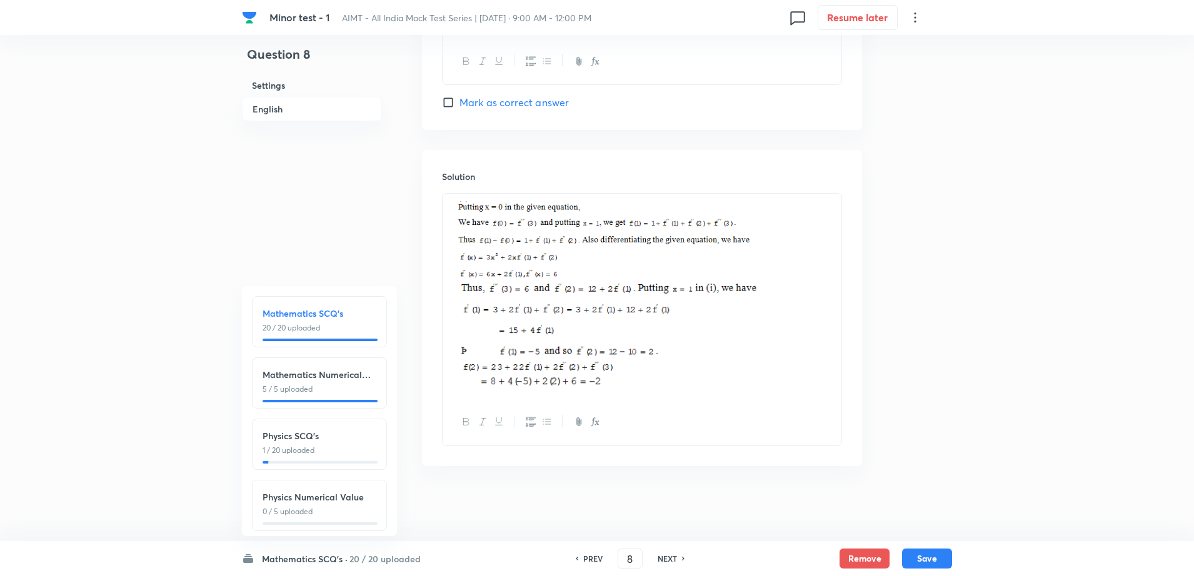
click at [678, 559] on div "NEXT" at bounding box center [668, 558] width 33 height 11
type input "9"
checkbox input "false"
checkbox input "true"
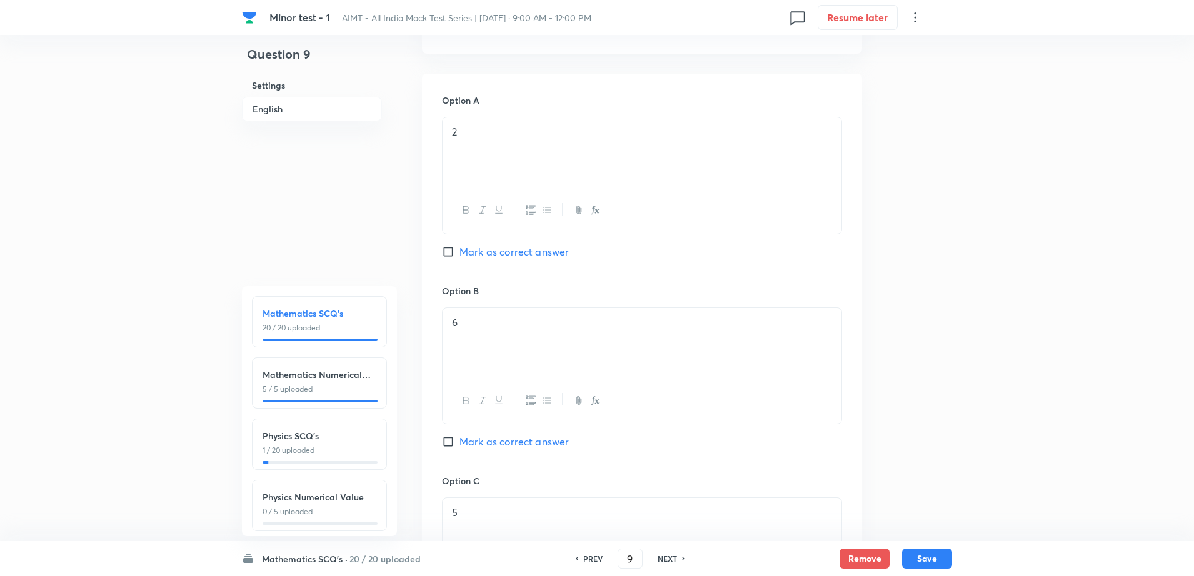
scroll to position [341, 0]
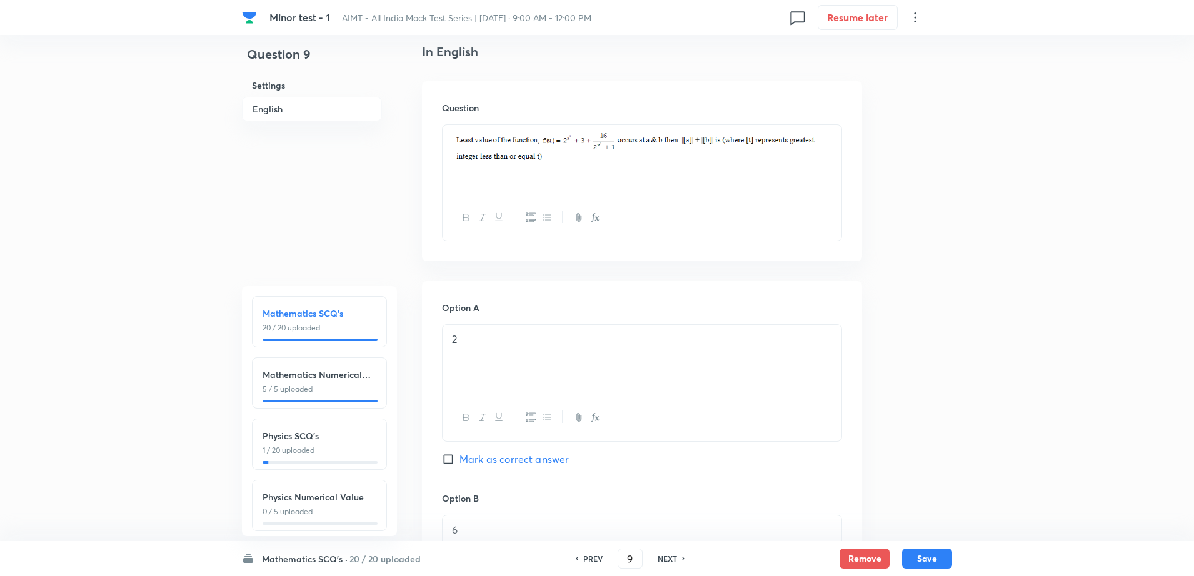
click at [828, 140] on img at bounding box center [642, 145] width 380 height 27
click at [842, 149] on div "Question" at bounding box center [642, 171] width 440 height 180
click at [832, 145] on div at bounding box center [641, 160] width 399 height 70
click at [934, 559] on button "Save" at bounding box center [927, 557] width 50 height 20
type input "10"
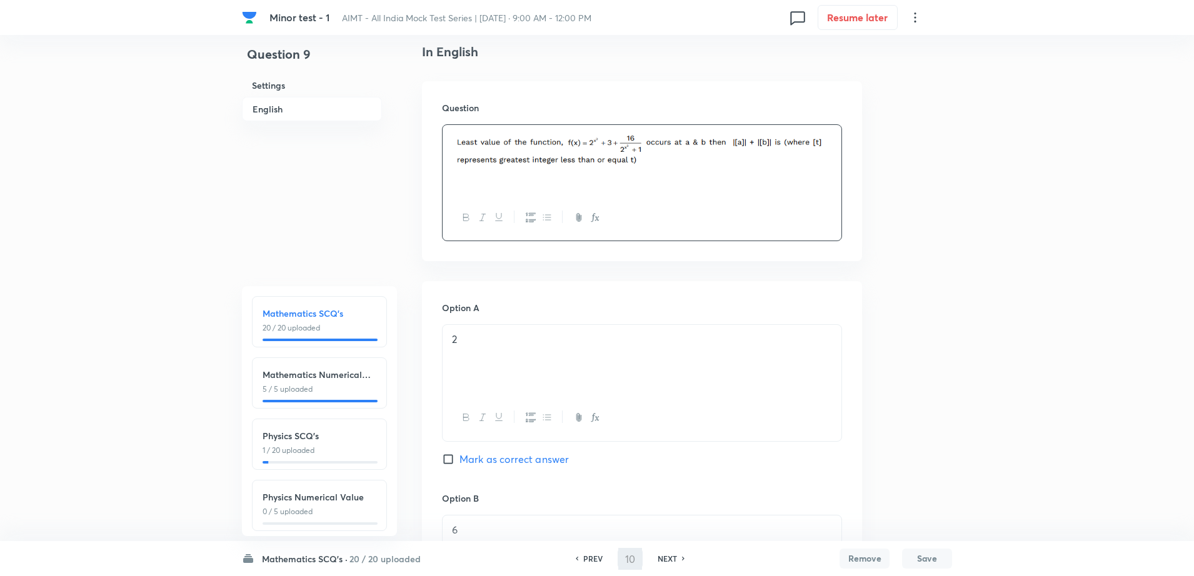
checkbox input "false"
checkbox input "true"
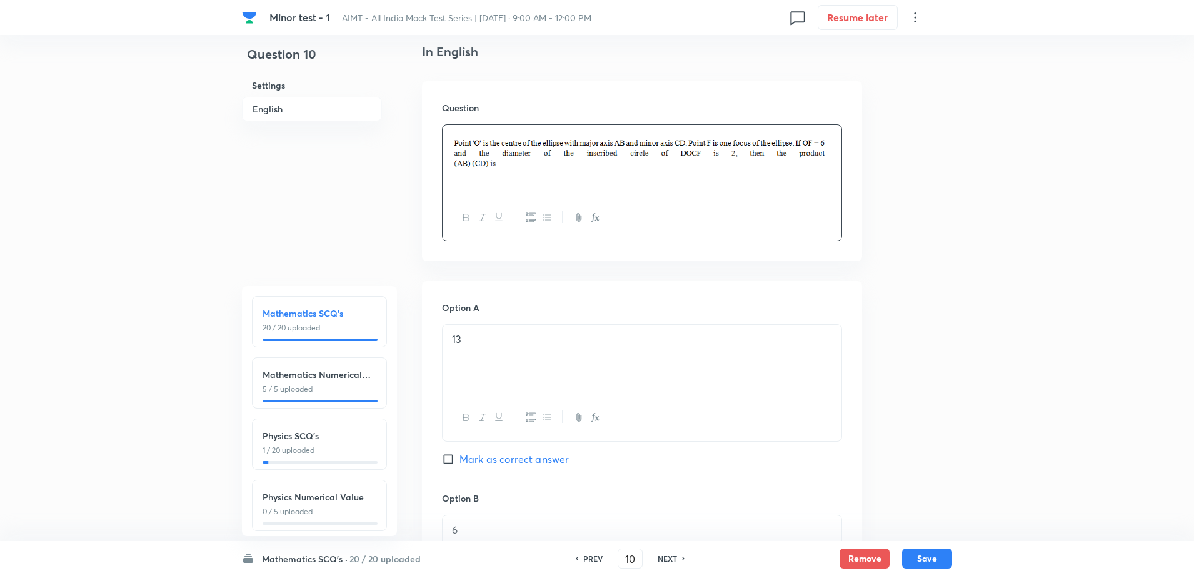
click at [668, 564] on h6 "NEXT" at bounding box center [666, 558] width 19 height 11
type input "11"
checkbox input "false"
checkbox input "true"
click at [974, 362] on div "Minor test - 1 AIMT - All India Mock Test Series | [DATE] · 9:00 AM - 12:00 PM …" at bounding box center [597, 557] width 1194 height 1677
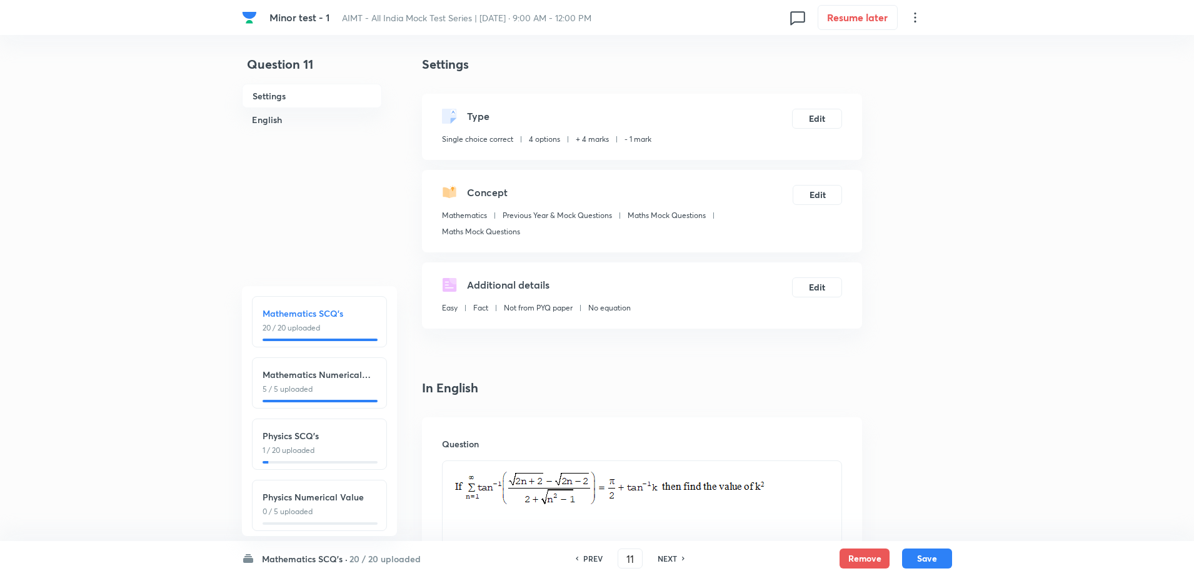
scroll to position [0, 0]
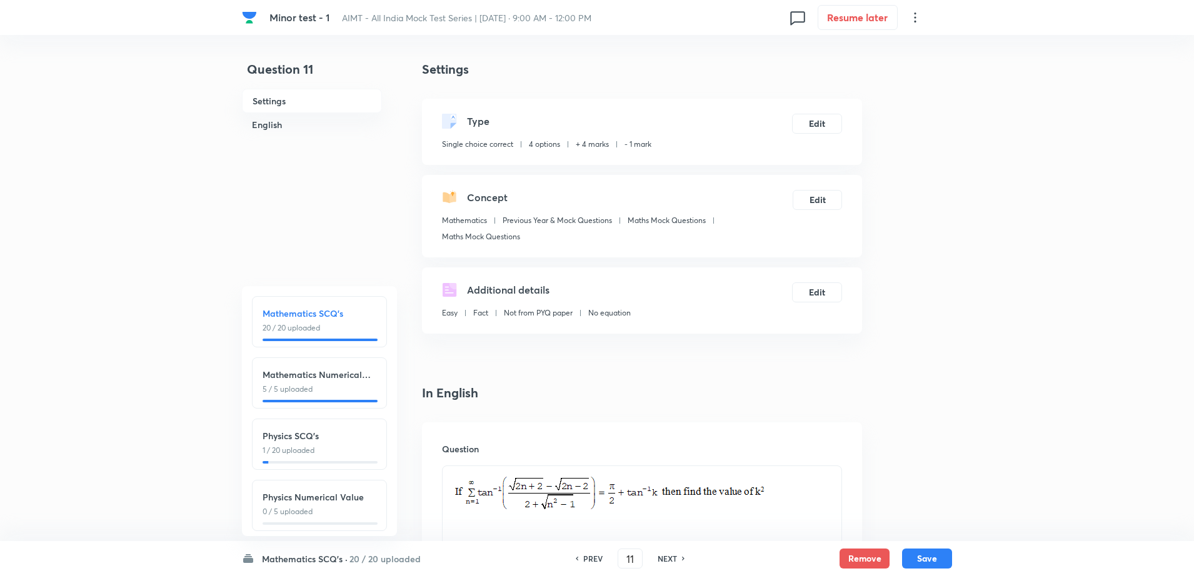
click at [662, 557] on h6 "NEXT" at bounding box center [666, 558] width 19 height 11
type input "12"
checkbox input "false"
checkbox input "true"
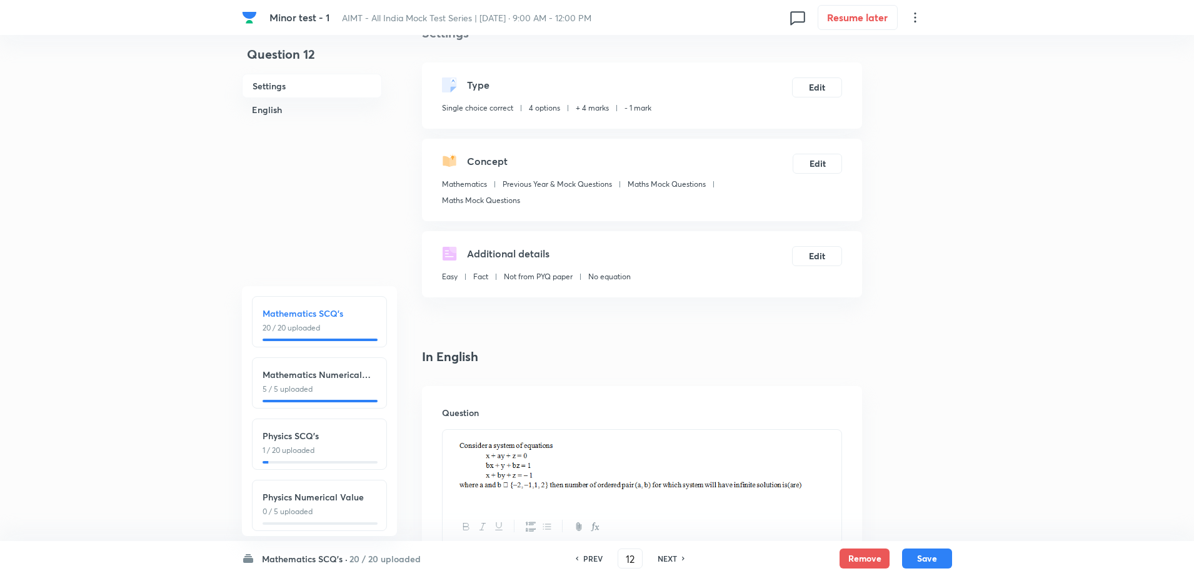
scroll to position [39, 0]
click at [830, 460] on img at bounding box center [642, 462] width 380 height 56
click at [834, 460] on div at bounding box center [641, 464] width 399 height 74
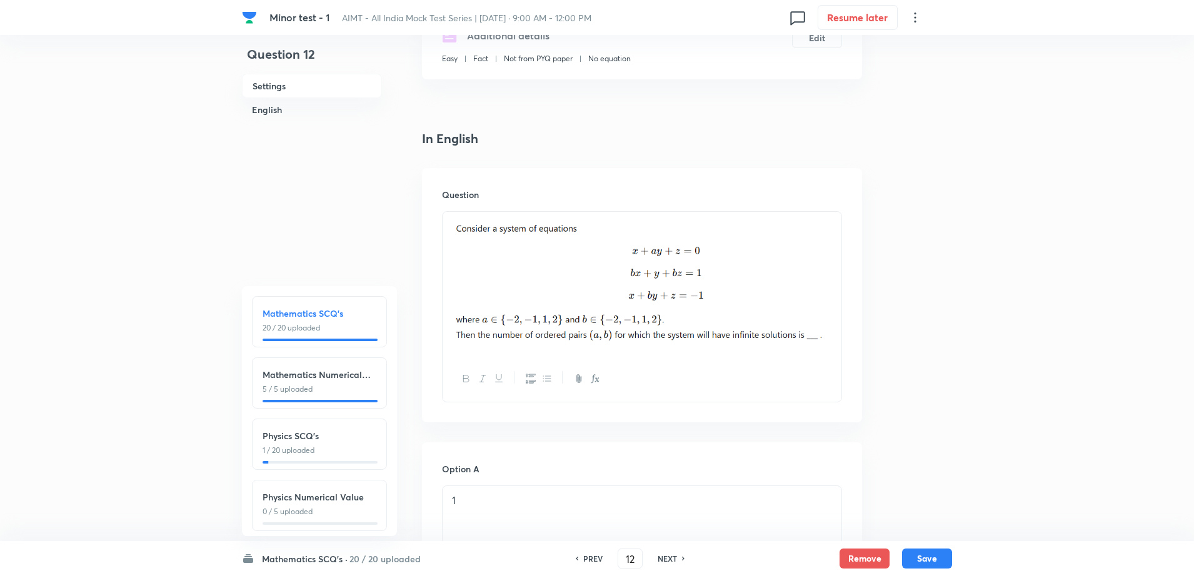
scroll to position [258, 0]
click at [924, 559] on button "Save" at bounding box center [927, 557] width 50 height 20
type input "13"
checkbox input "true"
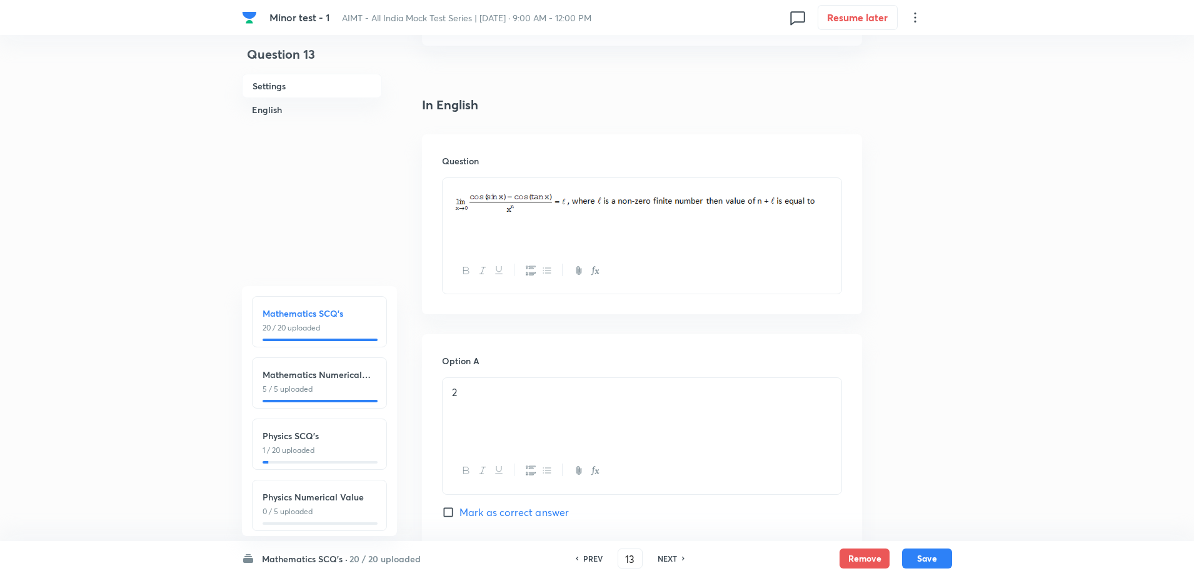
scroll to position [289, 0]
click at [665, 557] on h6 "NEXT" at bounding box center [666, 558] width 19 height 11
type input "14"
checkbox input "false"
checkbox input "true"
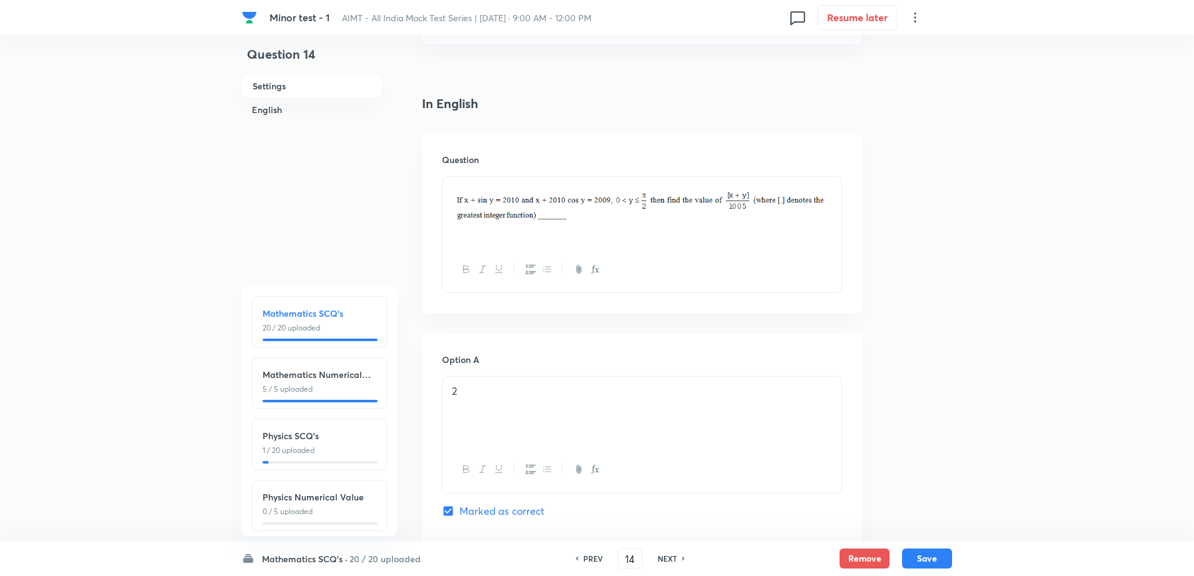
click at [665, 562] on h6 "NEXT" at bounding box center [666, 558] width 19 height 11
type input "15"
checkbox input "false"
checkbox input "true"
click at [824, 202] on img at bounding box center [642, 204] width 380 height 41
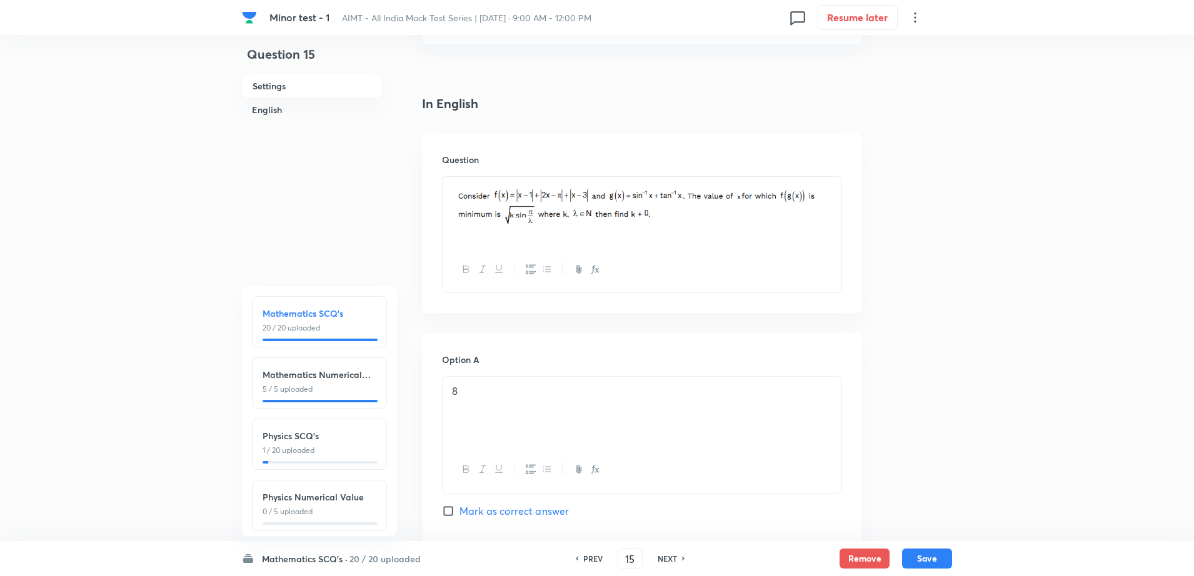
click at [835, 207] on div at bounding box center [641, 212] width 399 height 70
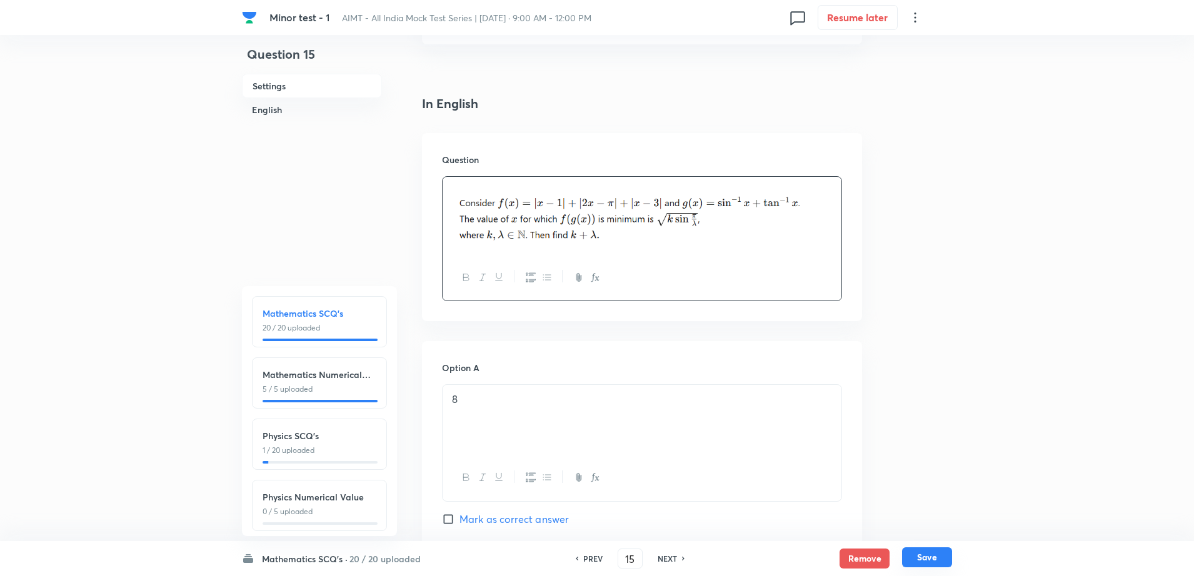
click at [942, 555] on button "Save" at bounding box center [927, 557] width 50 height 20
type input "16"
checkbox input "false"
checkbox input "true"
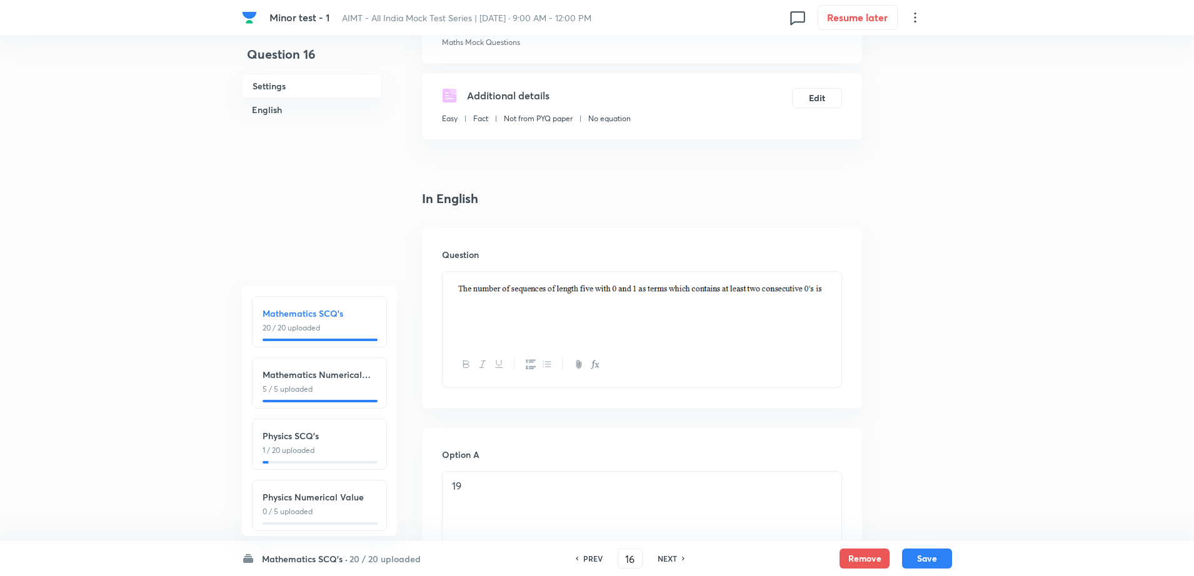
scroll to position [186, 0]
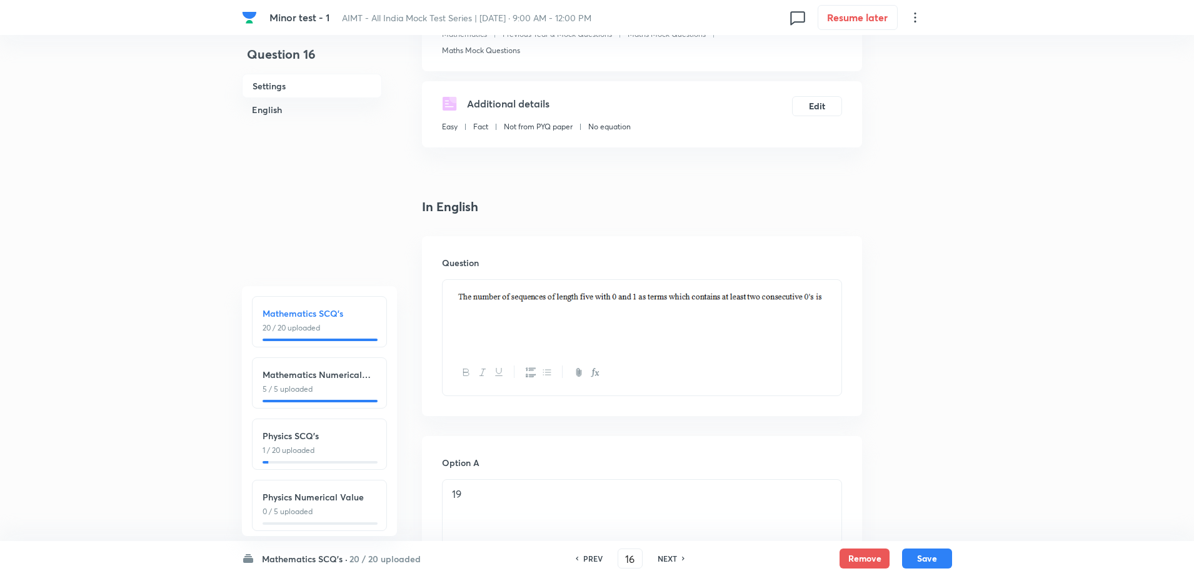
click at [663, 553] on h6 "NEXT" at bounding box center [666, 558] width 19 height 11
type input "17"
checkbox input "false"
checkbox input "true"
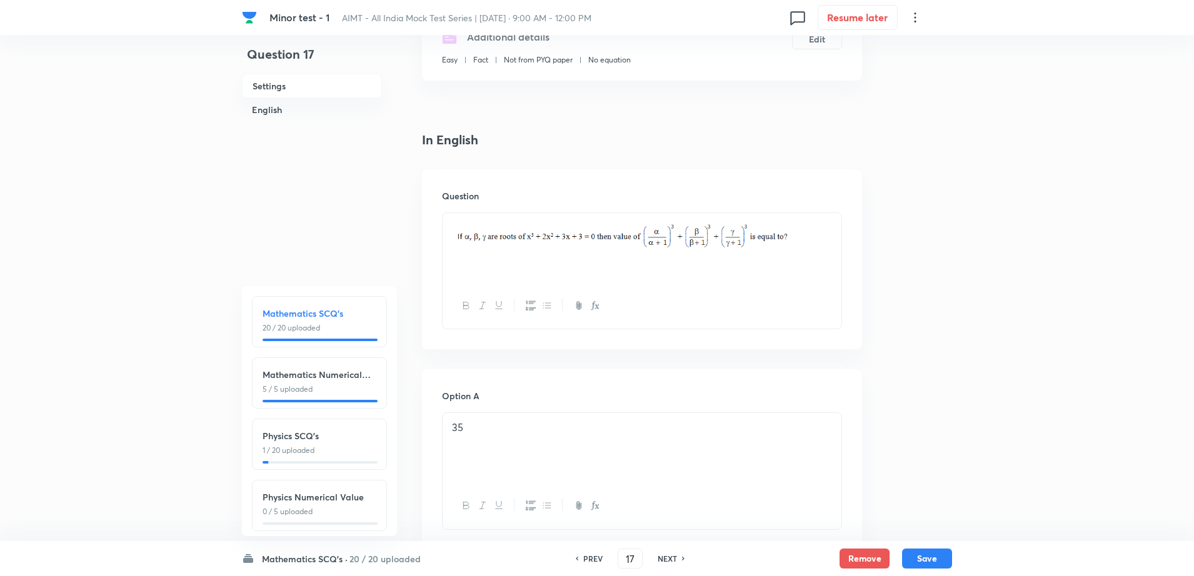
scroll to position [103, 0]
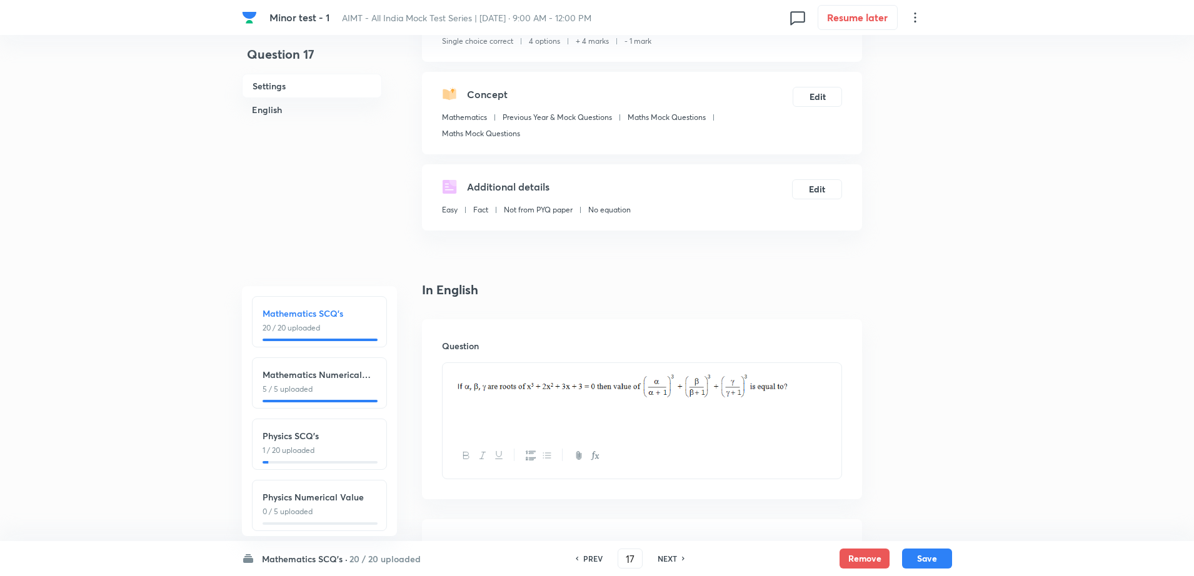
click at [675, 559] on h6 "NEXT" at bounding box center [666, 558] width 19 height 11
type input "18"
checkbox input "false"
checkbox input "true"
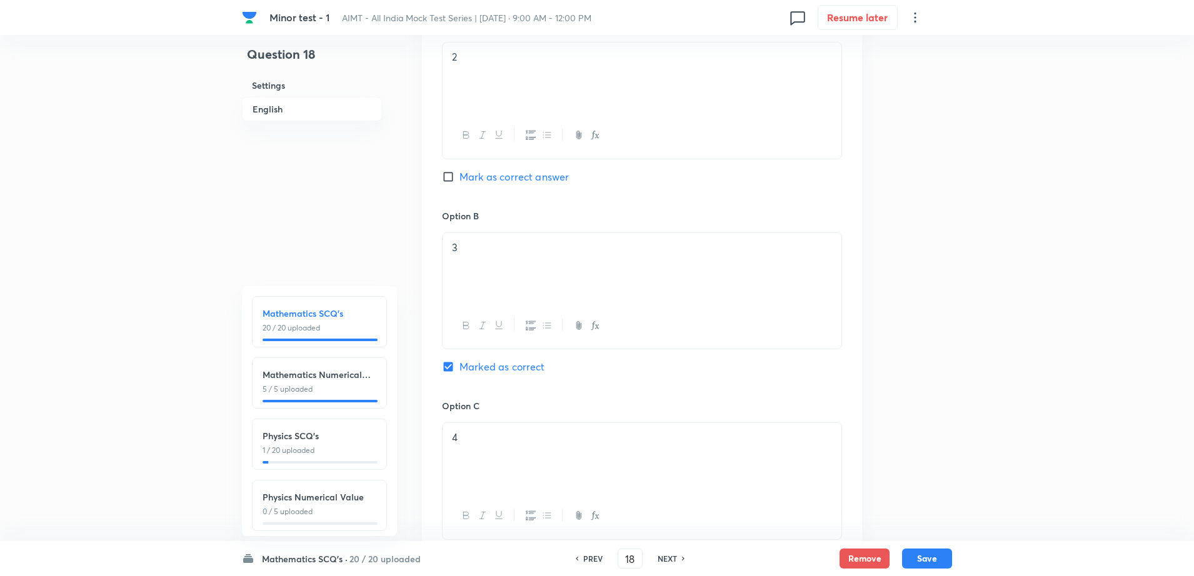
scroll to position [478, 0]
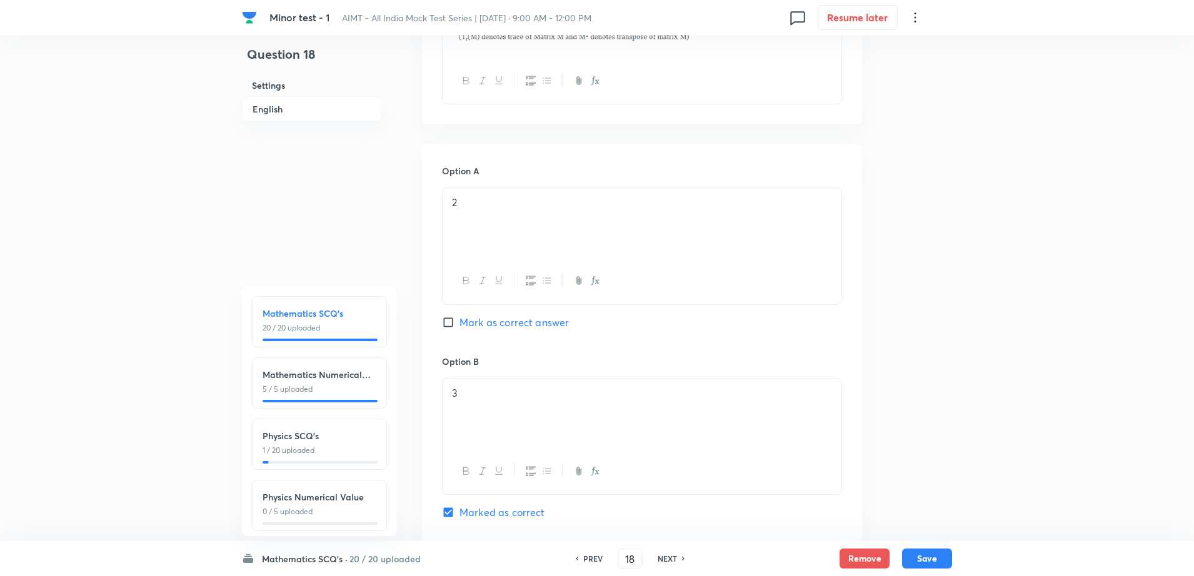
click at [679, 555] on div "NEXT" at bounding box center [668, 558] width 33 height 11
type input "19"
checkbox input "true"
click at [1014, 304] on div "Minor test - 1 AIMT - All India Mock Test Series | [DATE] · 9:00 AM - 12:00 PM …" at bounding box center [597, 385] width 1194 height 1606
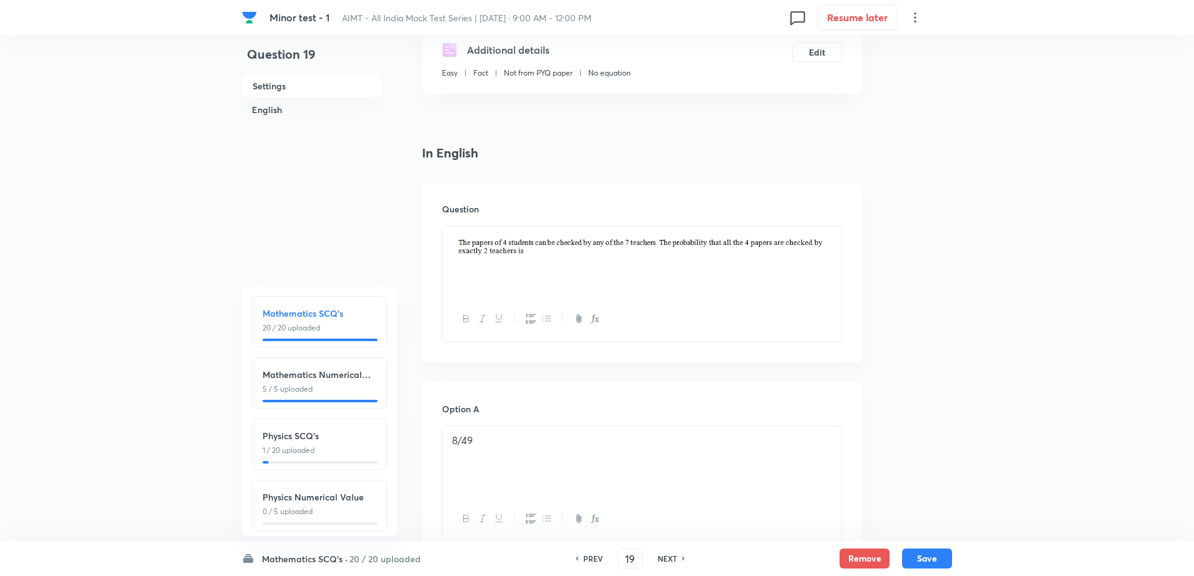
scroll to position [228, 0]
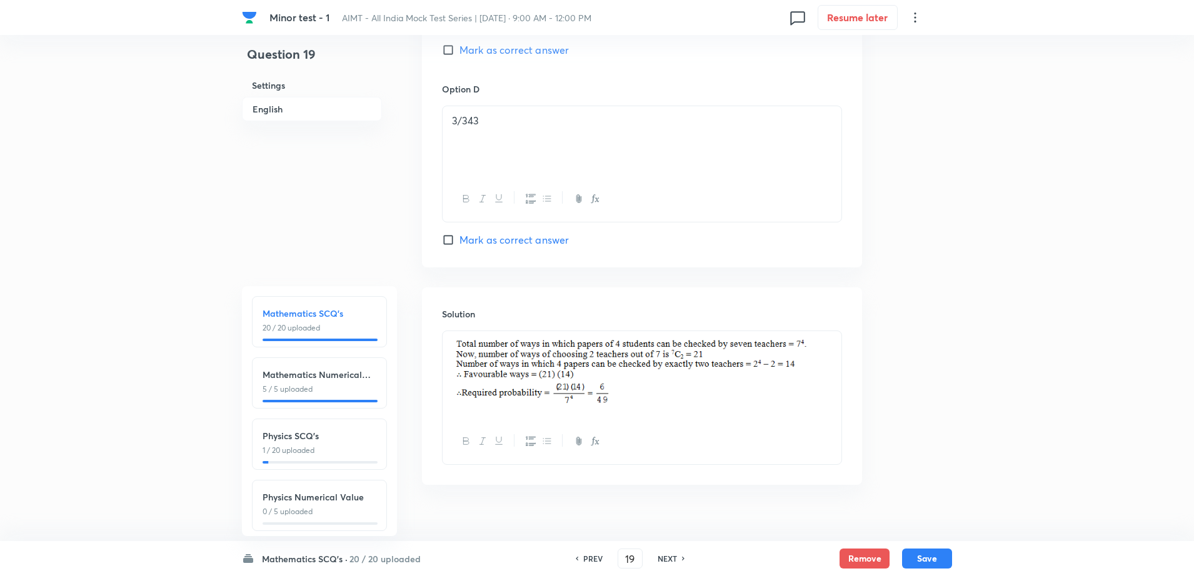
scroll to position [1134, 0]
click at [932, 557] on button "Save" at bounding box center [927, 557] width 50 height 20
type input "20"
checkbox input "true"
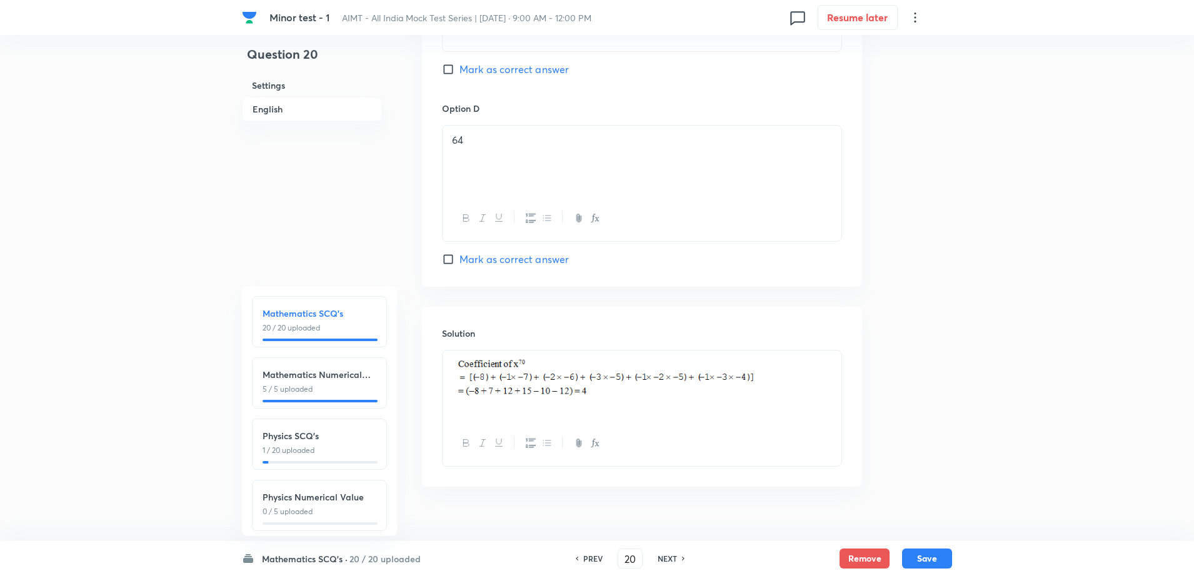
scroll to position [1132, 0]
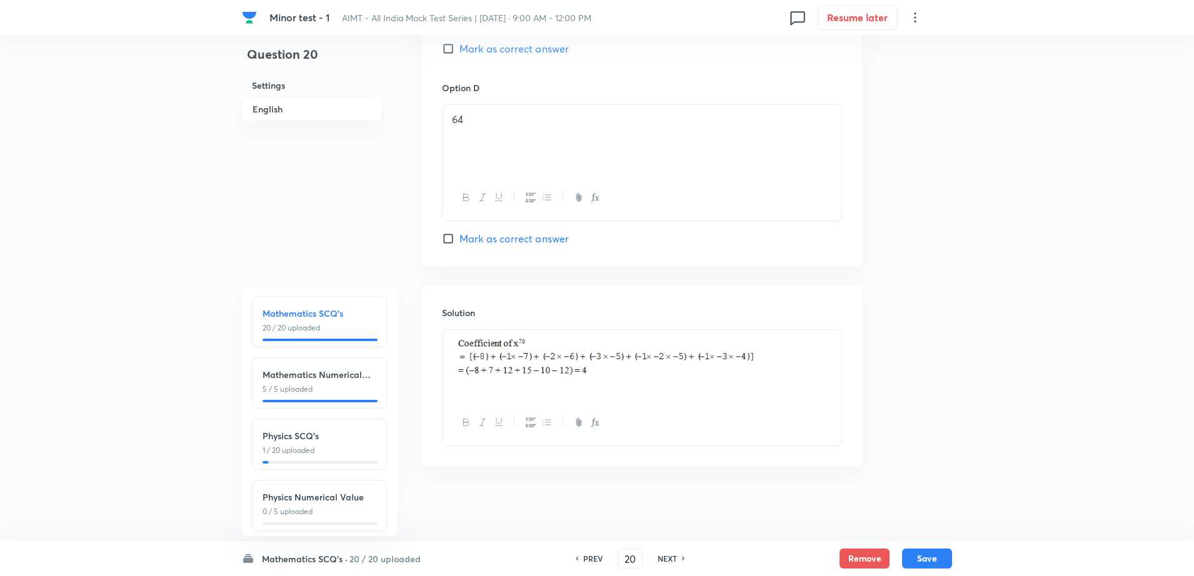
click at [669, 556] on h6 "NEXT" at bounding box center [666, 558] width 19 height 11
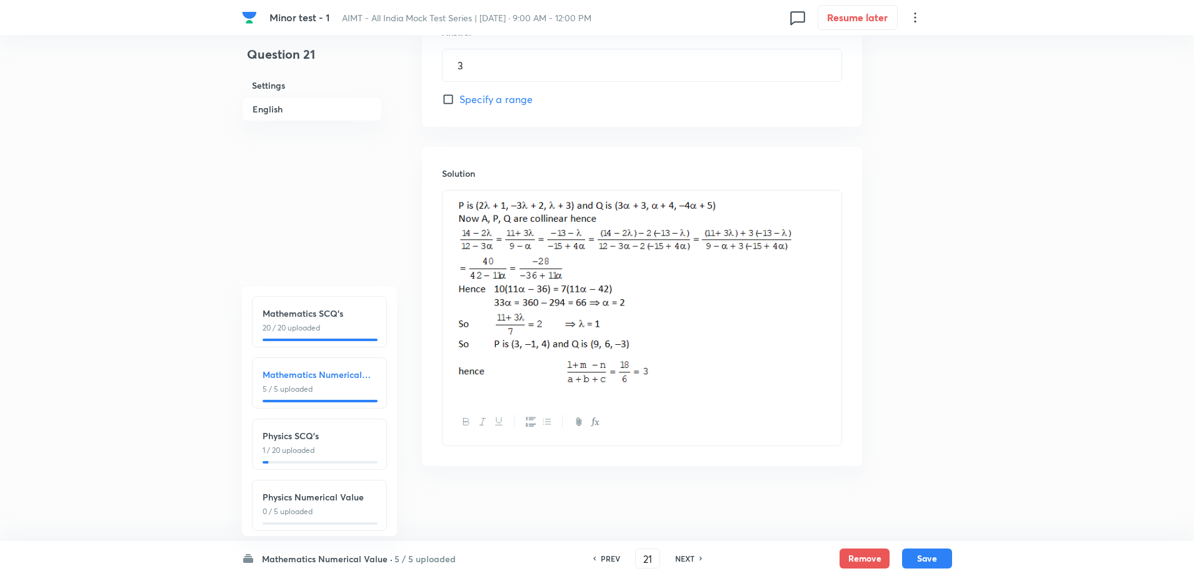
click at [681, 554] on h6 "NEXT" at bounding box center [684, 558] width 19 height 11
type input "22"
type input "16"
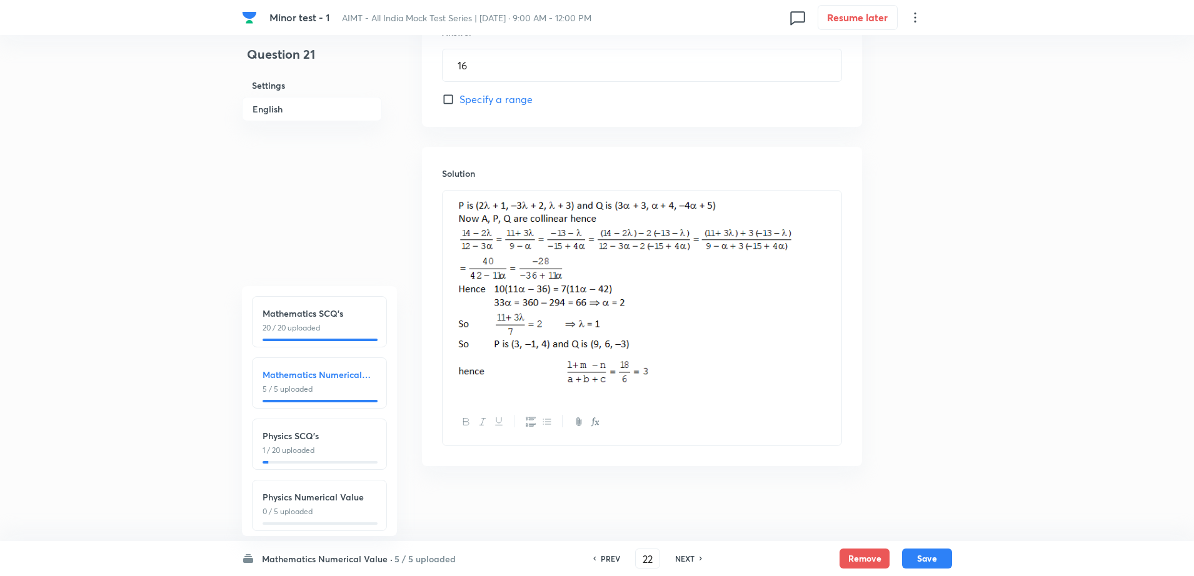
scroll to position [581, 0]
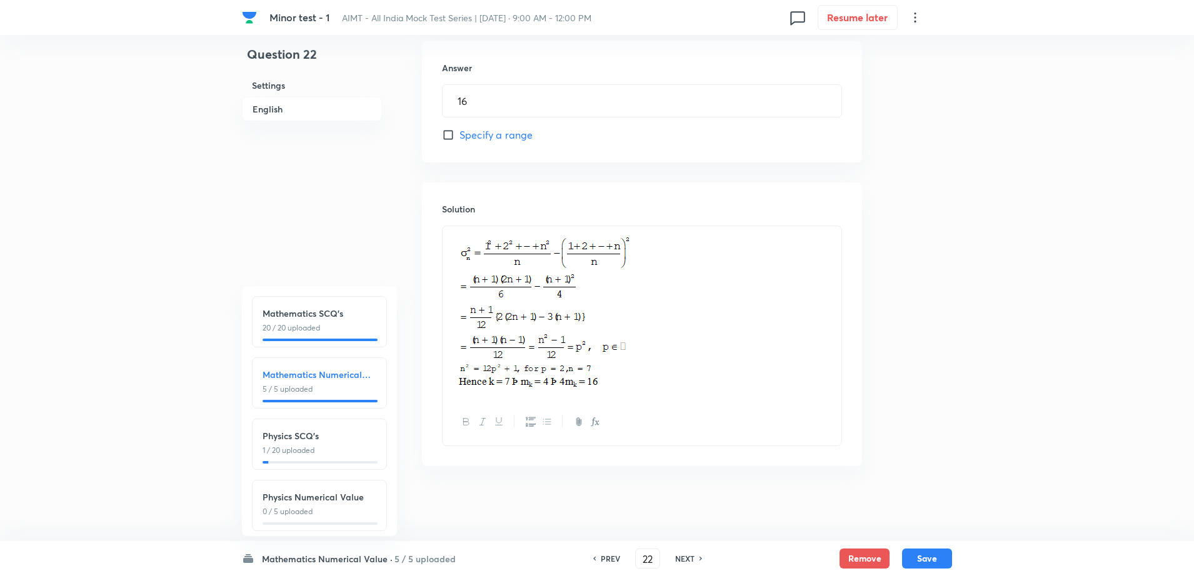
click at [679, 559] on h6 "NEXT" at bounding box center [684, 558] width 19 height 11
type input "23"
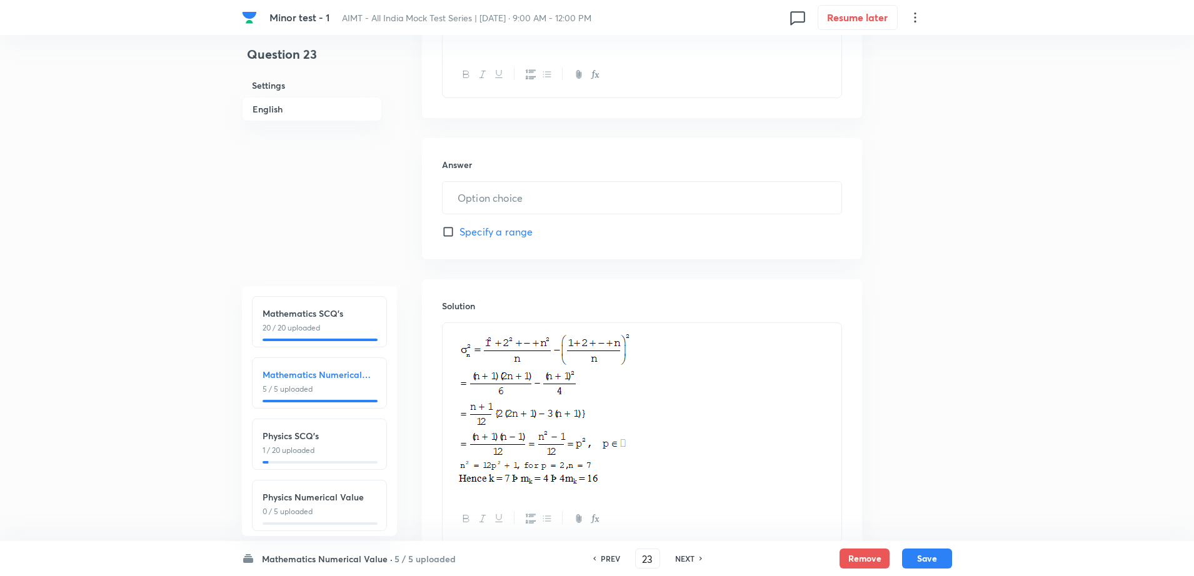
type input "2"
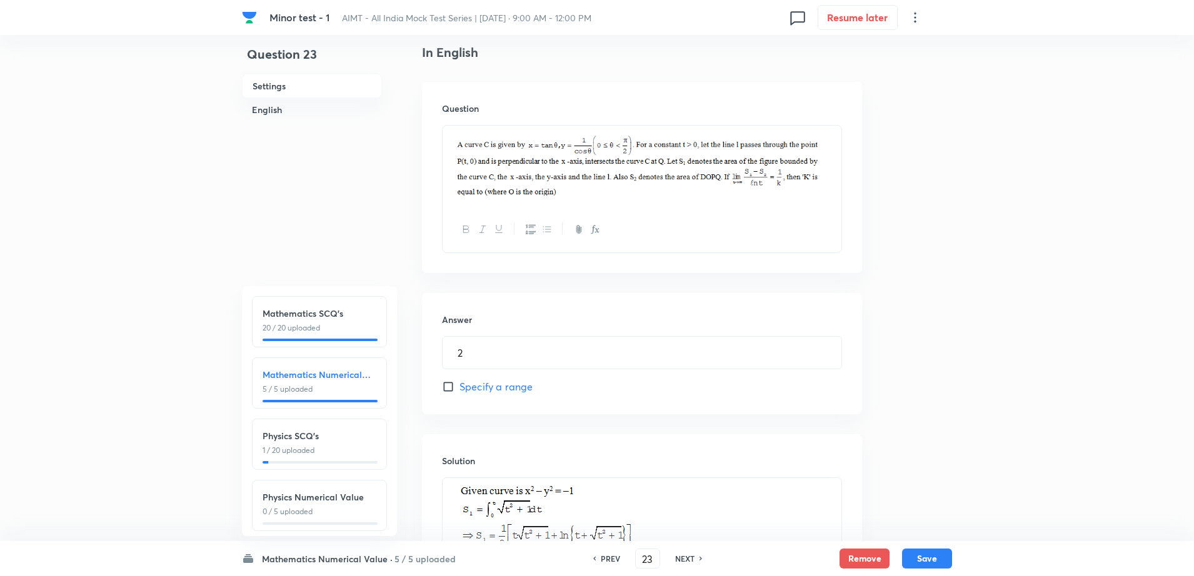
scroll to position [144, 0]
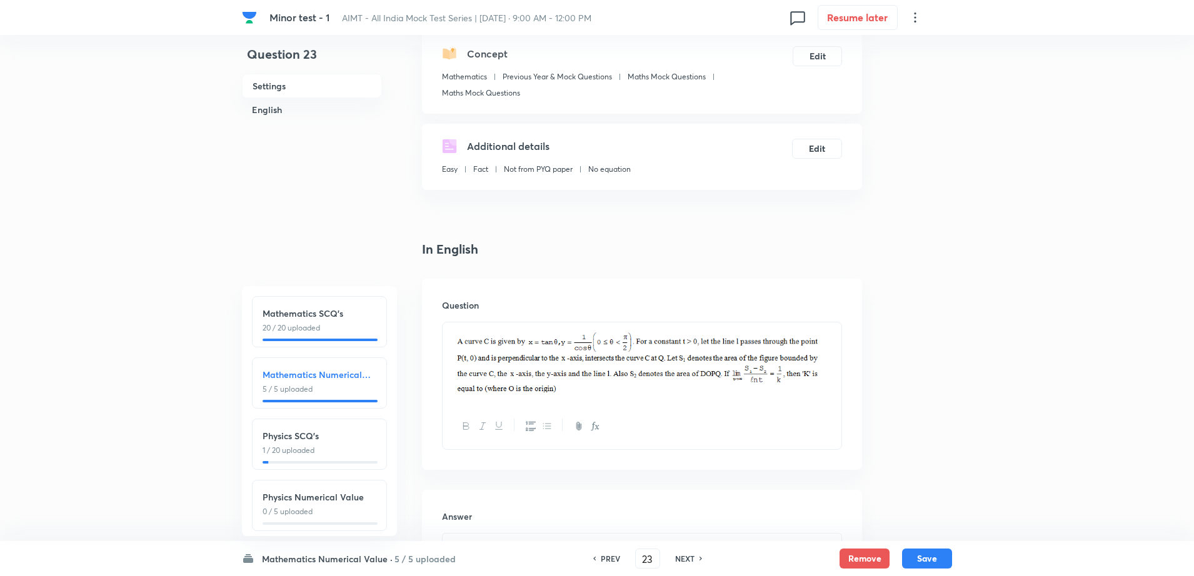
click at [839, 369] on div at bounding box center [641, 362] width 399 height 81
click at [906, 429] on div "Question 23 Settings English Settings Type Integer + 4 marks - 1 mark Edit Conc…" at bounding box center [597, 521] width 710 height 1210
click at [919, 549] on button "Save" at bounding box center [927, 557] width 50 height 20
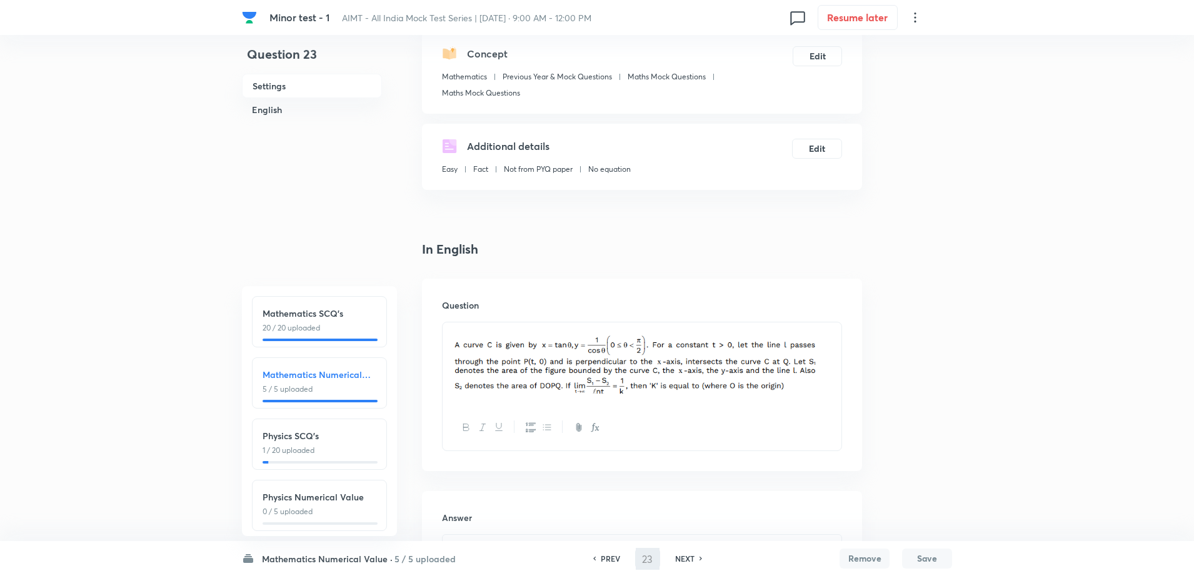
type input "24"
type input "9"
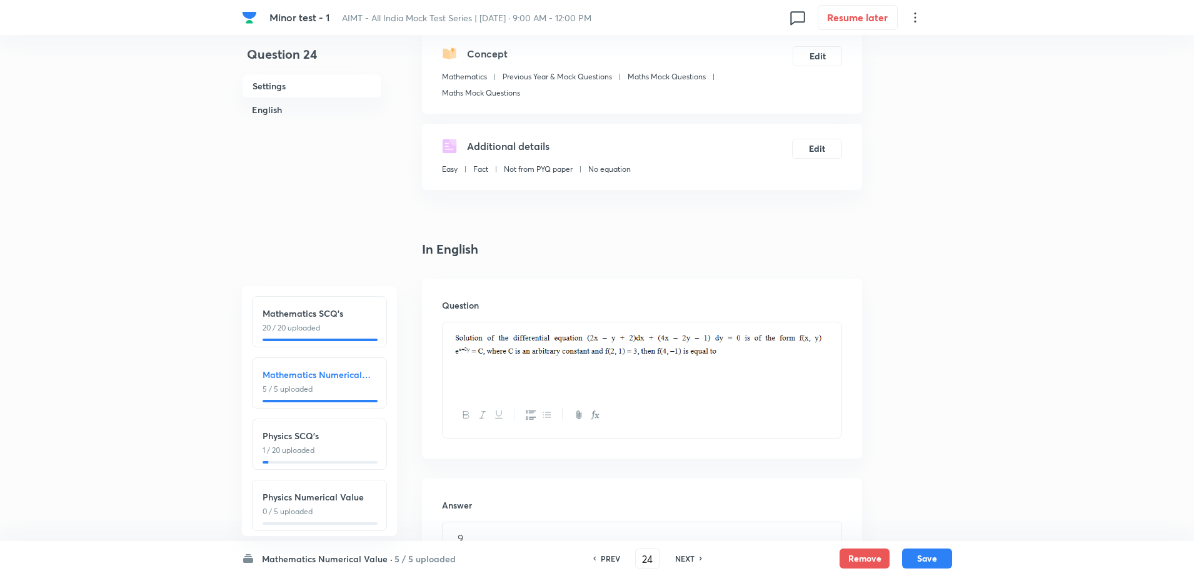
click at [926, 351] on div "Question 24 Settings English Settings Type Integer + 4 marks - 1 mark Edit Conc…" at bounding box center [597, 544] width 710 height 1256
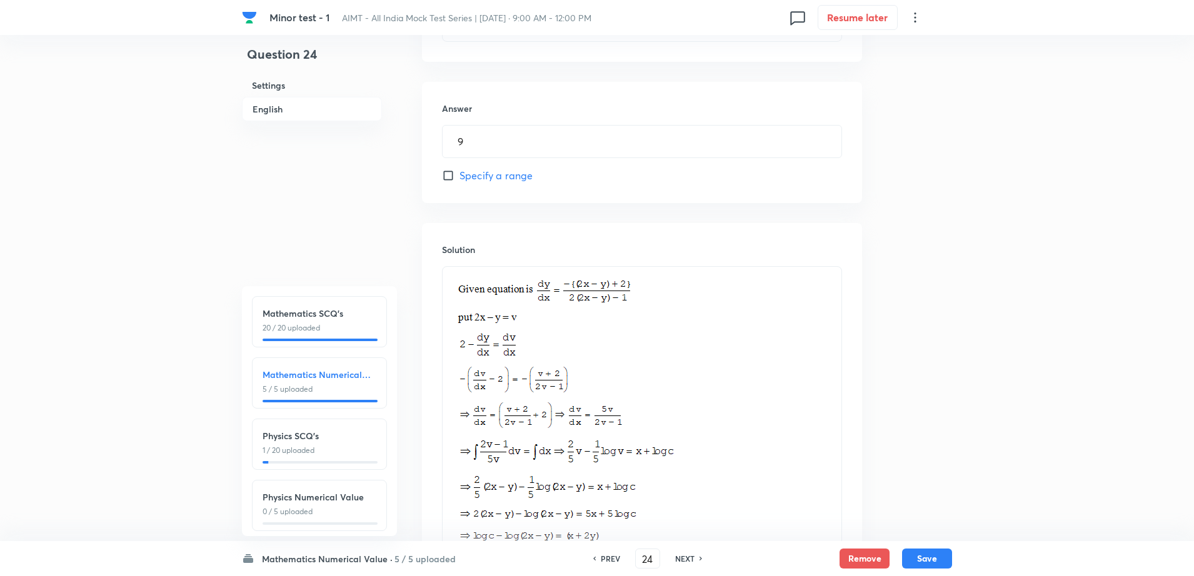
scroll to position [519, 0]
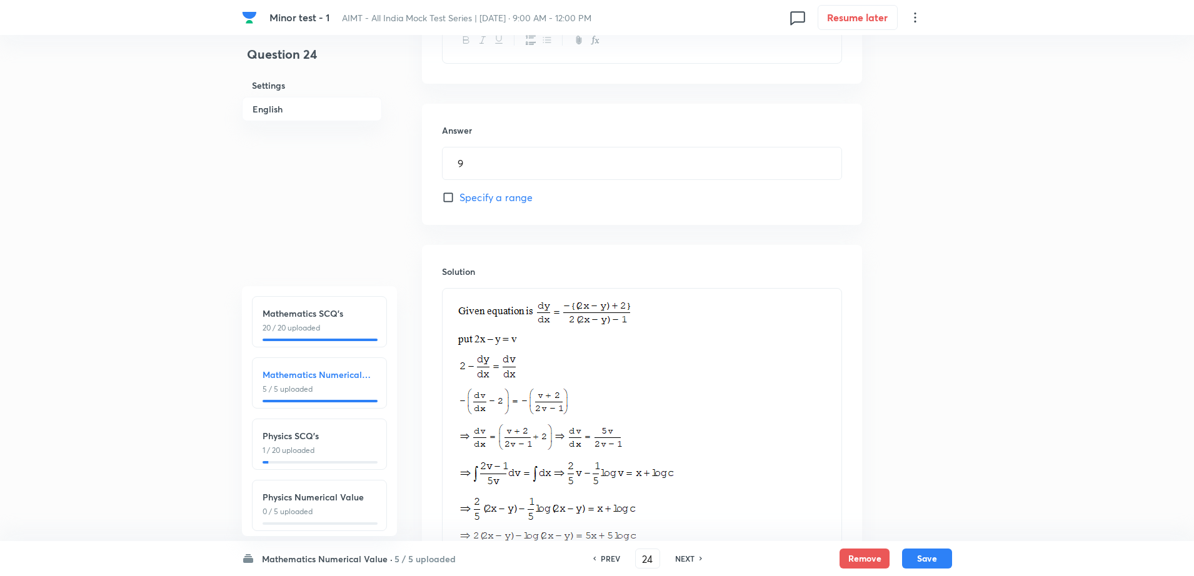
click at [679, 559] on h6 "NEXT" at bounding box center [684, 558] width 19 height 11
type input "25"
type input "21"
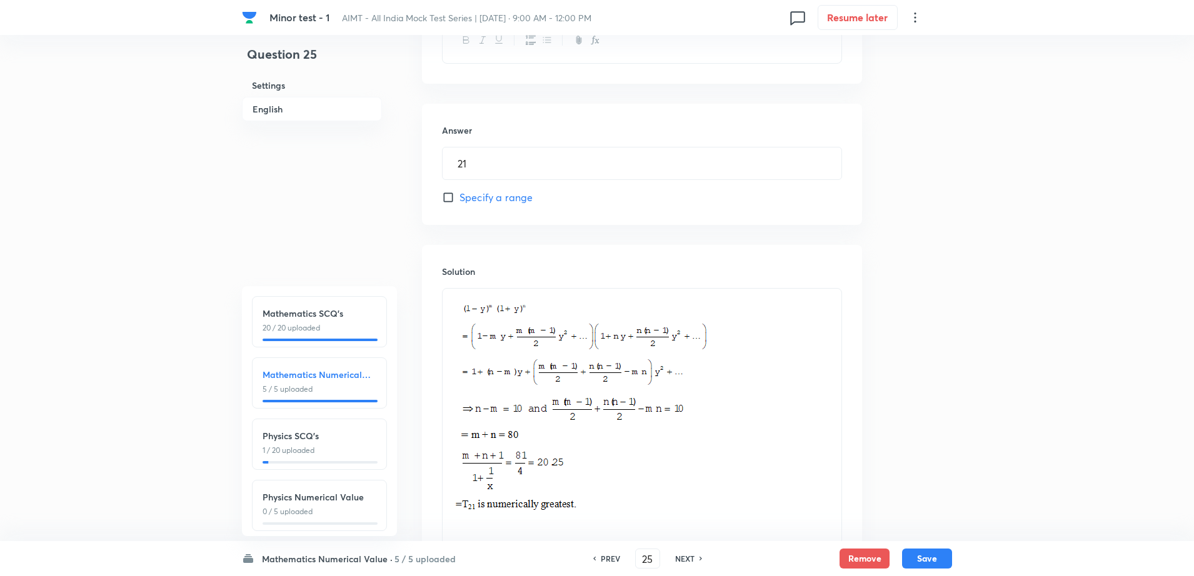
click at [929, 307] on div "Question 25 Settings English Settings Type Integer + 4 marks - 1 mark Edit Conc…" at bounding box center [597, 93] width 710 height 1105
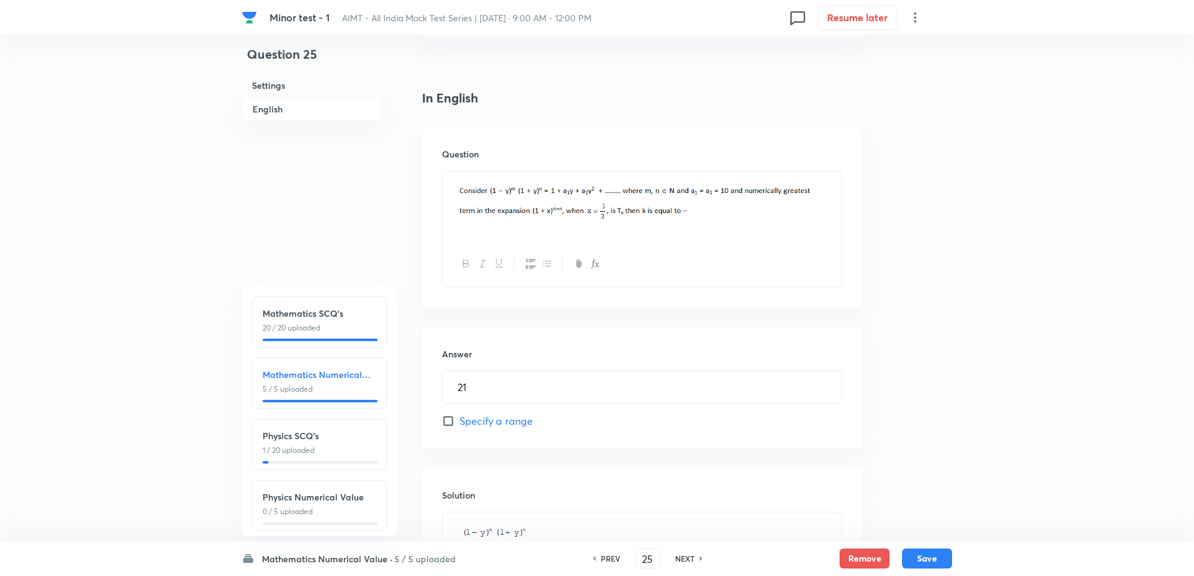
scroll to position [175, 0]
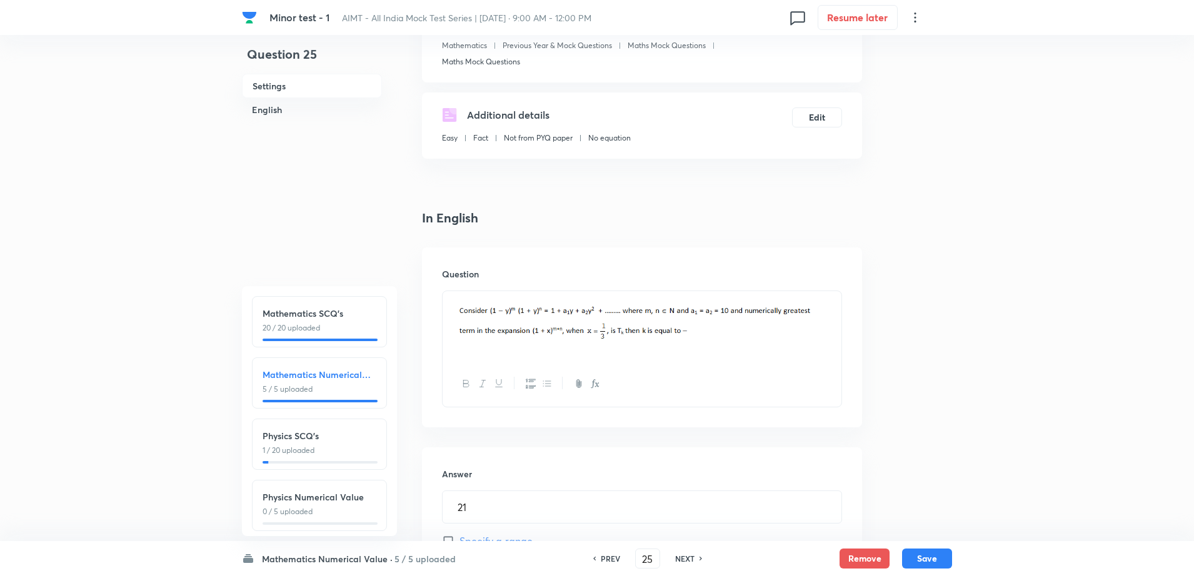
click at [920, 241] on div "Question 25 Settings English Settings Type Integer + 4 marks - 1 mark Edit Conc…" at bounding box center [597, 437] width 710 height 1105
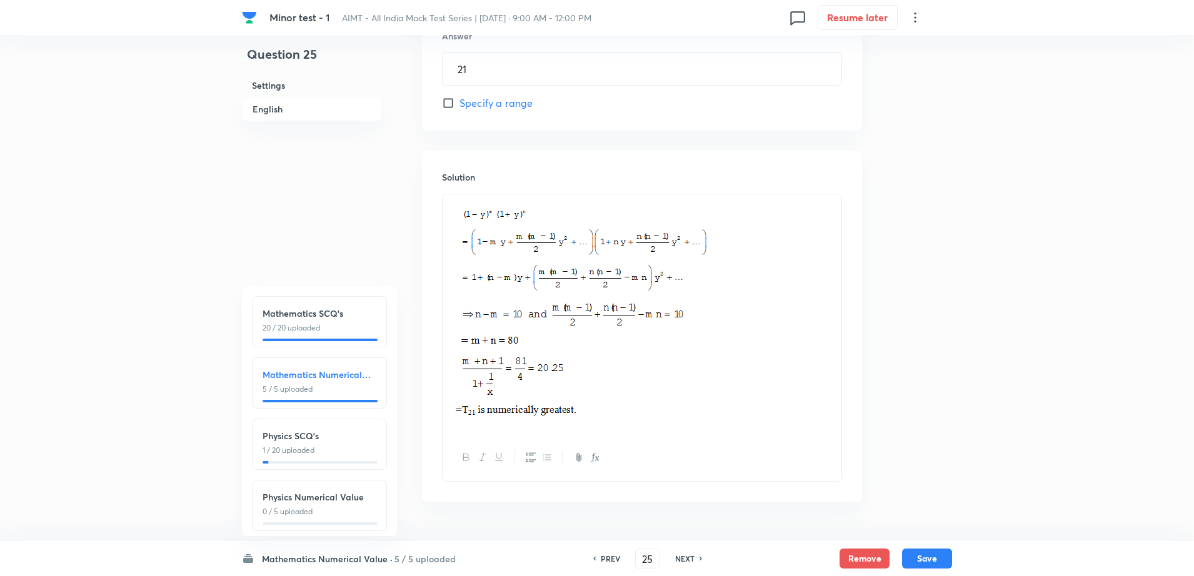
scroll to position [649, 0]
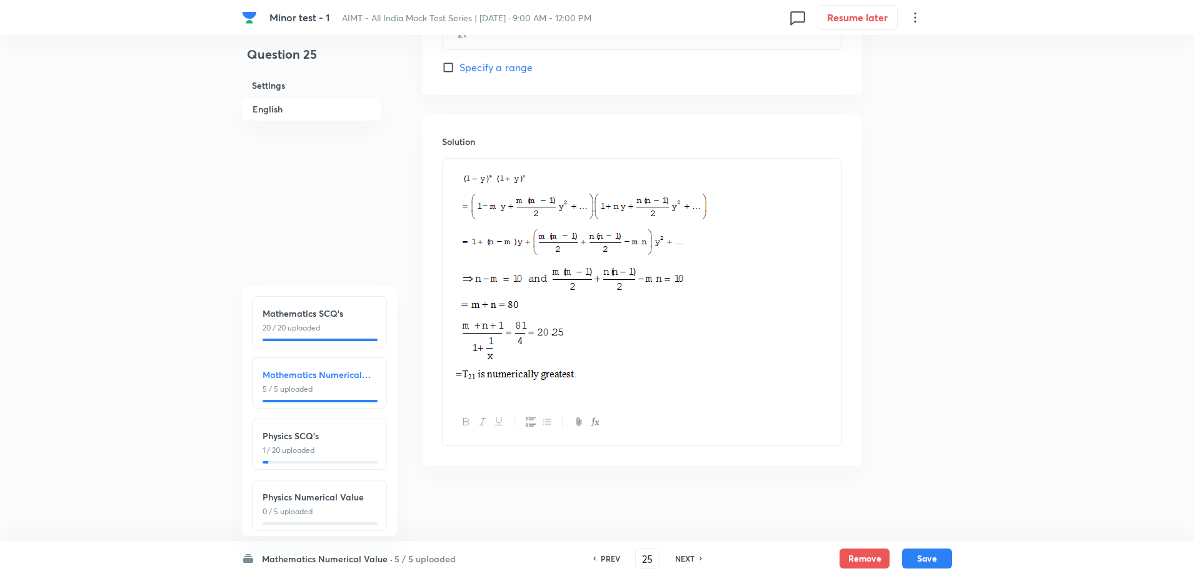
click at [683, 558] on h6 "NEXT" at bounding box center [684, 558] width 19 height 11
type input "26"
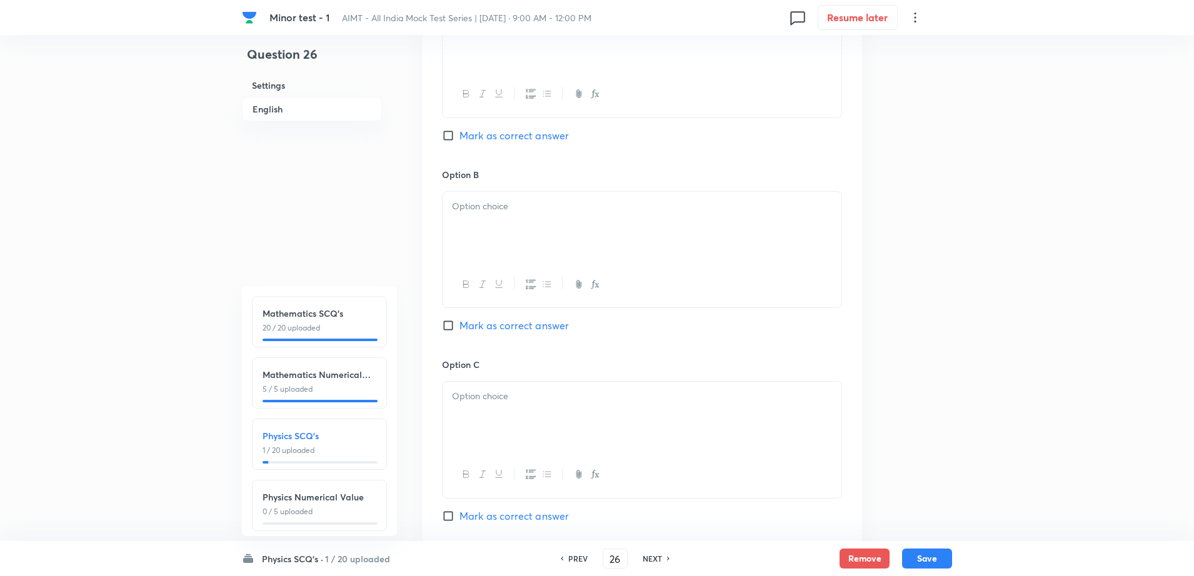
checkbox input "true"
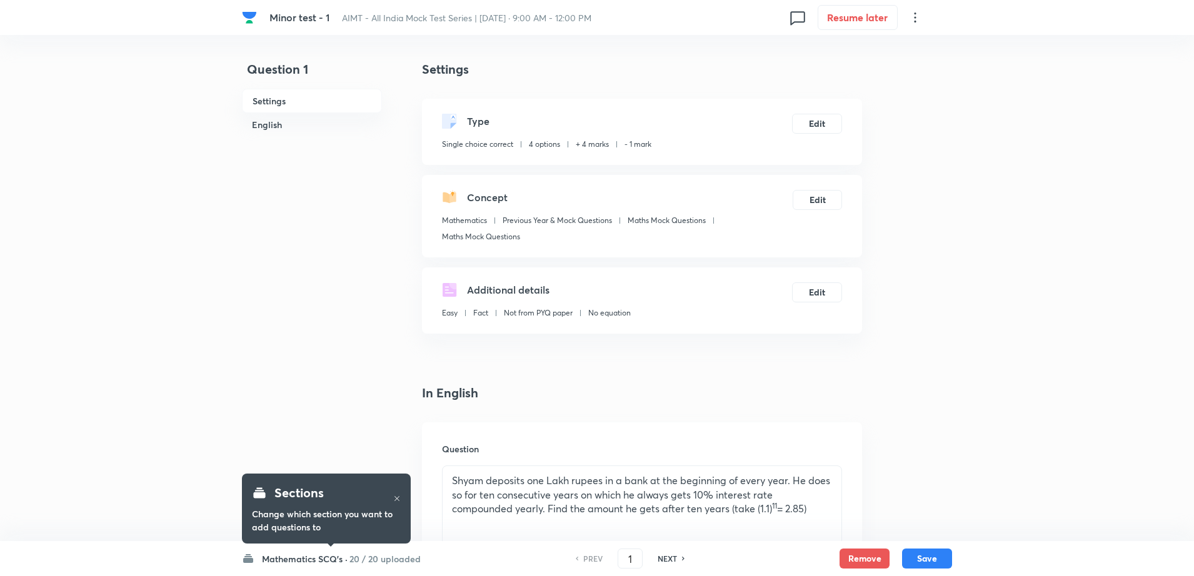
checkbox input "true"
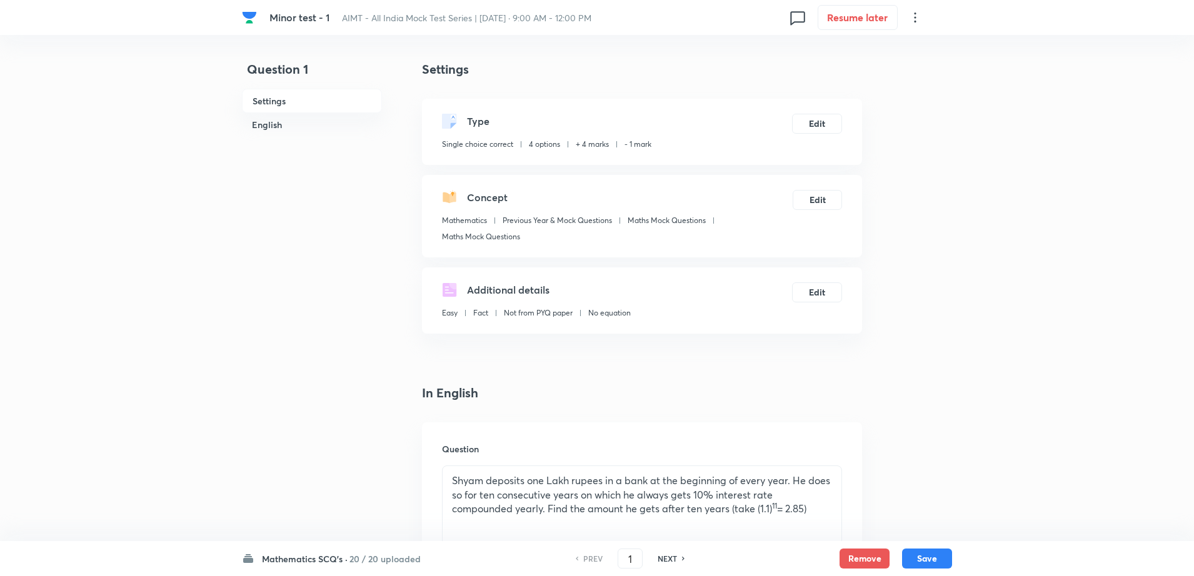
click at [357, 557] on h6 "20 / 20 uploaded" at bounding box center [384, 558] width 71 height 13
